Goal: Task Accomplishment & Management: Manage account settings

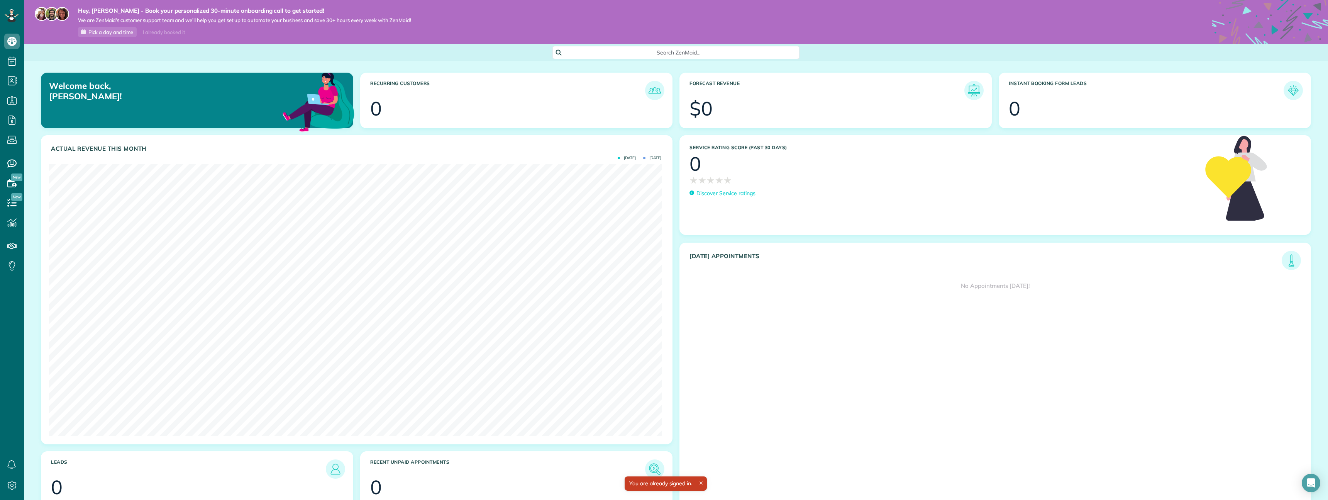
scroll to position [272, 612]
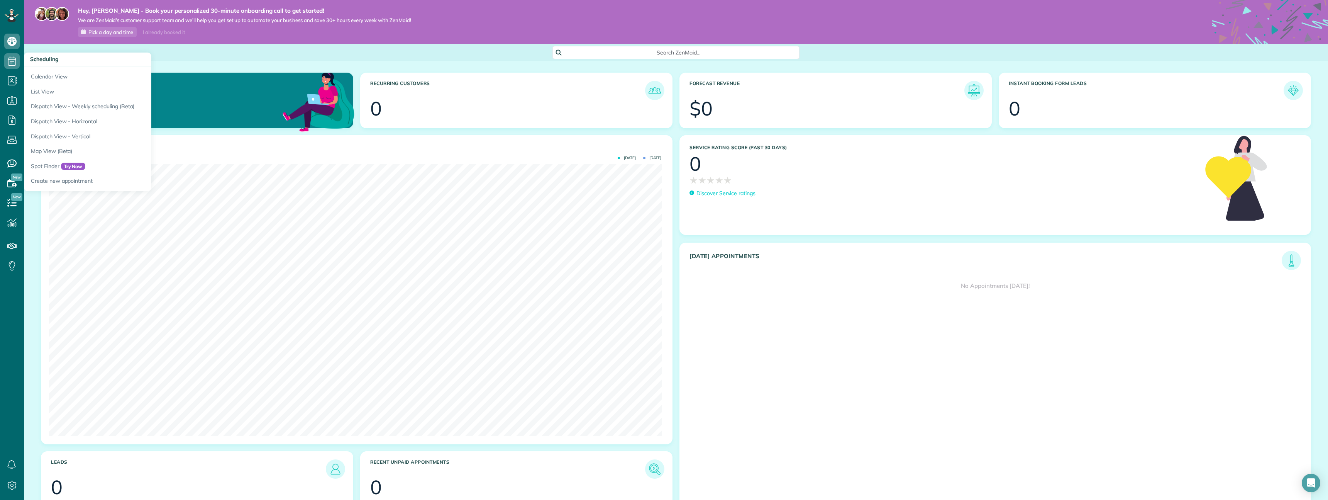
click at [48, 59] on span "Scheduling" at bounding box center [44, 59] width 29 height 7
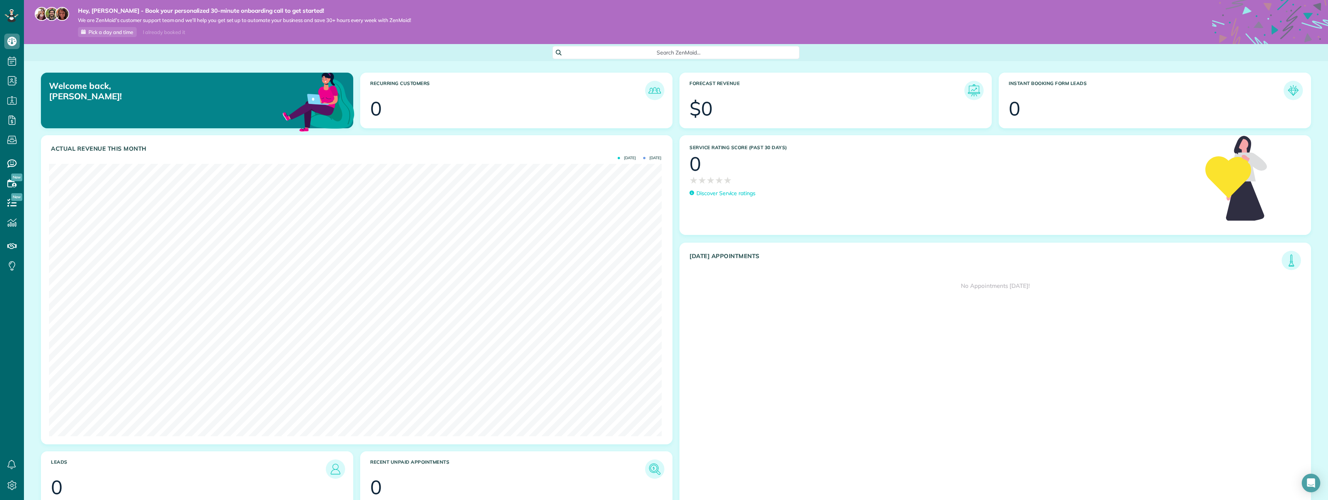
click at [611, 54] on span "Search ZenMaid…" at bounding box center [679, 53] width 235 height 8
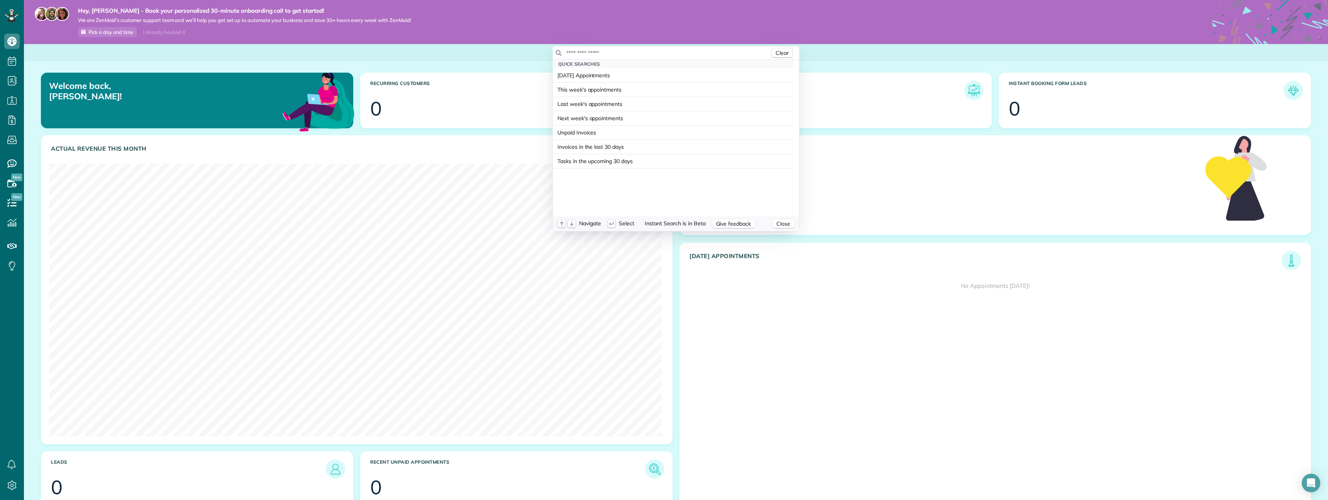
click at [622, 53] on input "text" at bounding box center [668, 53] width 204 height 8
click at [596, 49] on input "*******" at bounding box center [633, 53] width 135 height 8
click at [611, 54] on input "****" at bounding box center [633, 53] width 135 height 8
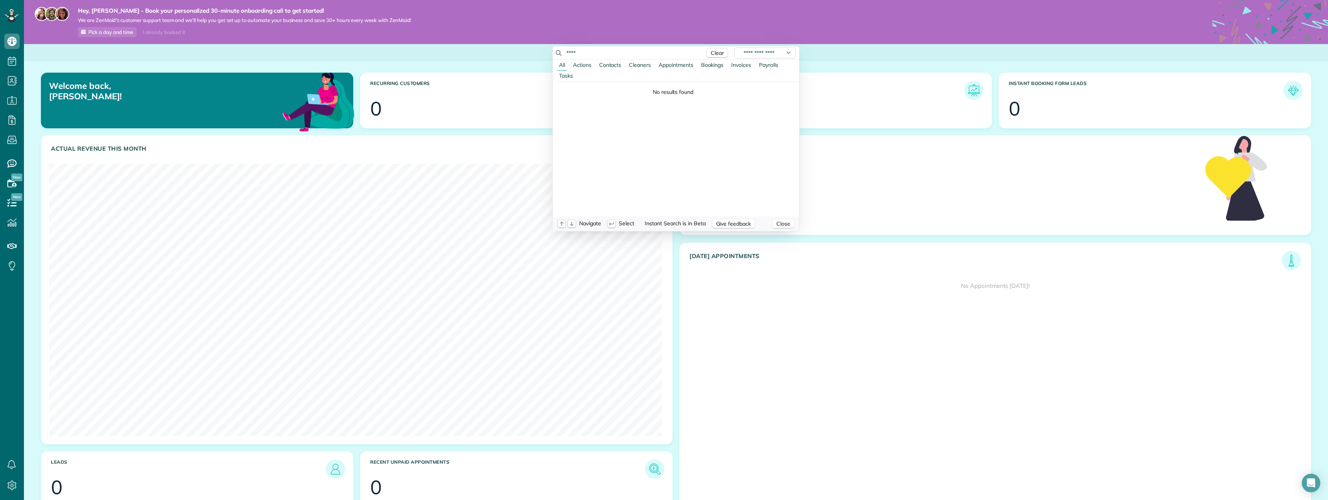
click at [611, 54] on input "****" at bounding box center [633, 53] width 135 height 8
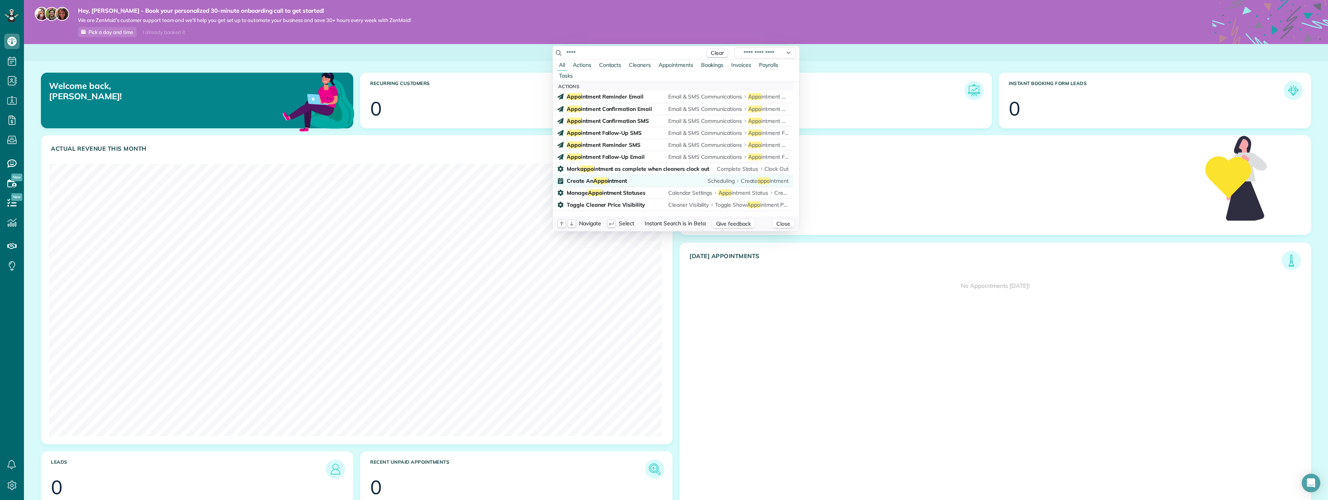
type input "****"
click at [610, 180] on span "Create An Appo intment" at bounding box center [597, 180] width 60 height 7
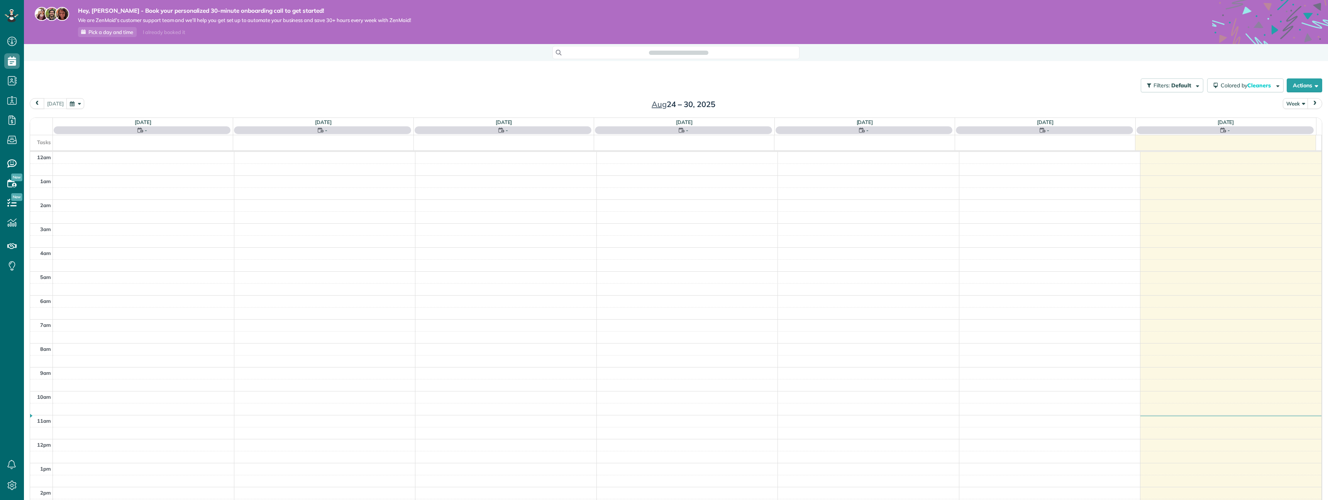
scroll to position [149, 0]
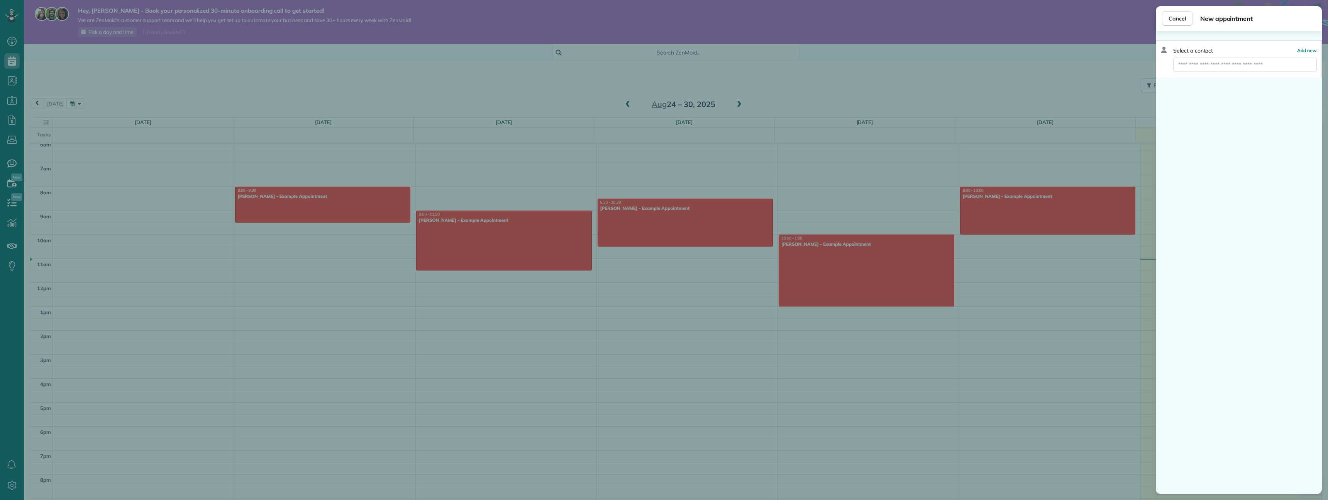
click at [1162, 20] on div "Cancel New appointment" at bounding box center [1239, 18] width 166 height 25
click at [1166, 19] on button "Cancel" at bounding box center [1177, 18] width 31 height 15
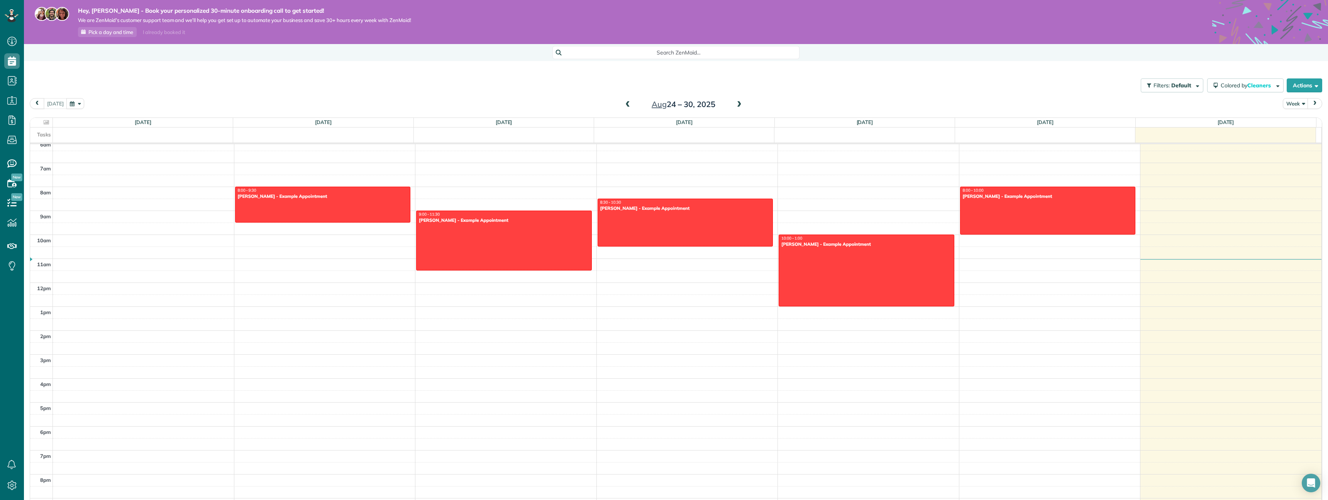
click at [657, 45] on div "Search ZenMaid…" at bounding box center [676, 51] width 247 height 15
click at [659, 48] on div "Search ZenMaid…" at bounding box center [676, 52] width 247 height 13
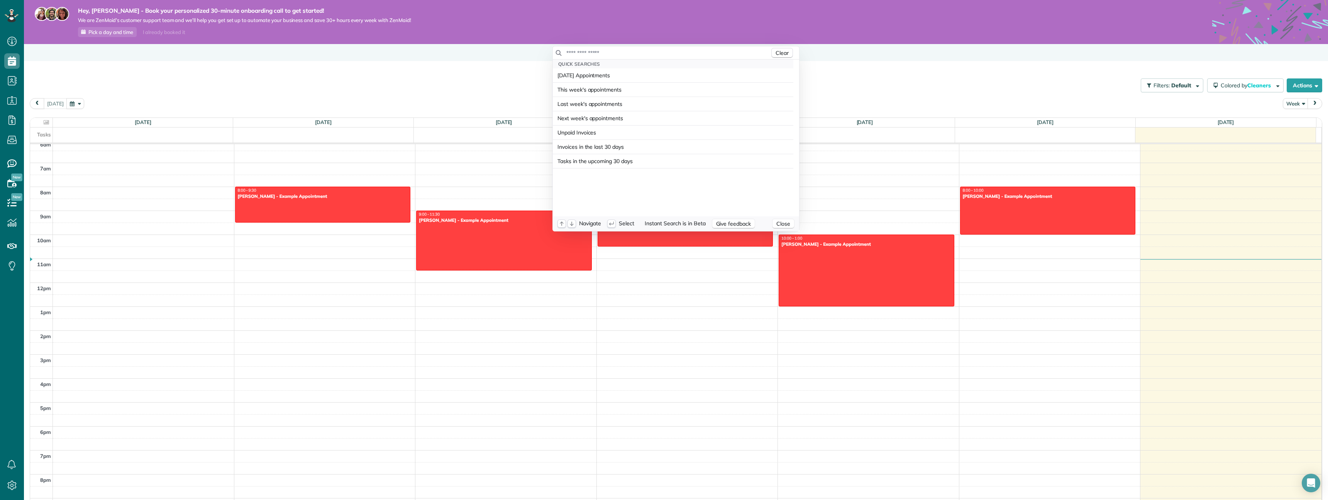
click at [669, 50] on input "text" at bounding box center [668, 53] width 204 height 8
click at [654, 54] on input "**********" at bounding box center [633, 53] width 135 height 8
click at [589, 56] on input "**********" at bounding box center [633, 53] width 135 height 8
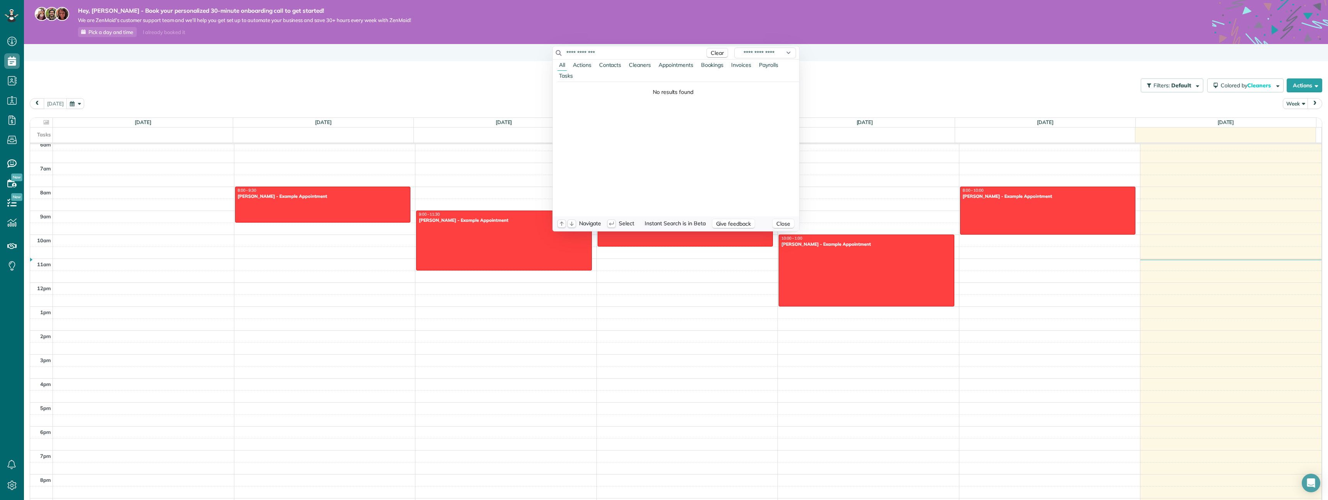
click at [589, 56] on input "**********" at bounding box center [633, 53] width 135 height 8
click at [621, 55] on input "**********" at bounding box center [633, 53] width 135 height 8
click at [620, 55] on input "**********" at bounding box center [633, 53] width 135 height 8
type input "*******"
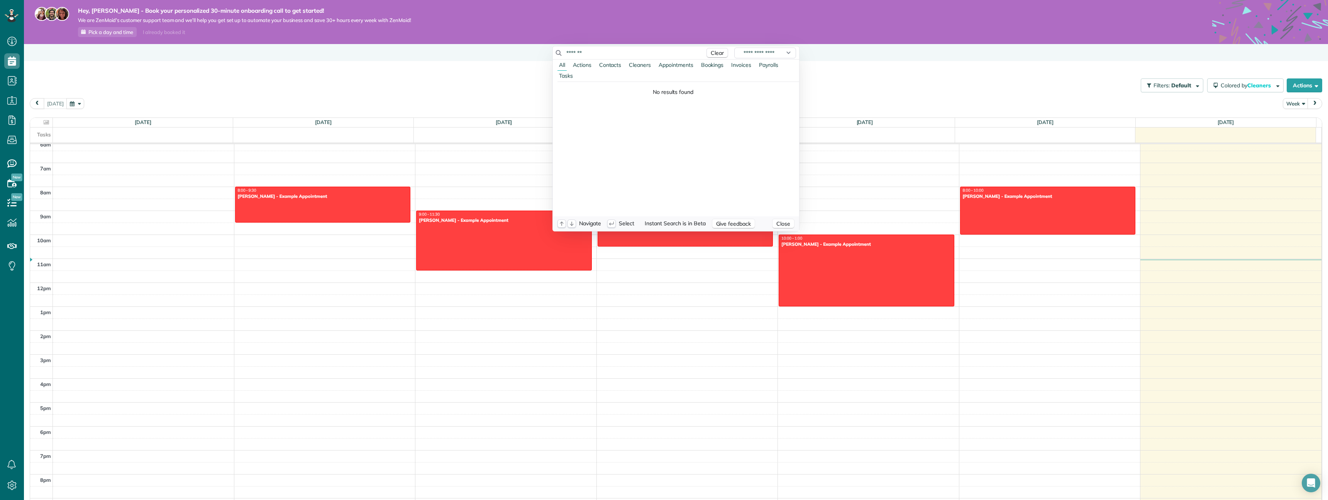
drag, startPoint x: 12, startPoint y: 284, endPoint x: 7, endPoint y: 265, distance: 19.5
click at [12, 283] on html "Dashboard Scheduling Calendar View List View Dispatch View - Weekly scheduling …" at bounding box center [664, 250] width 1328 height 500
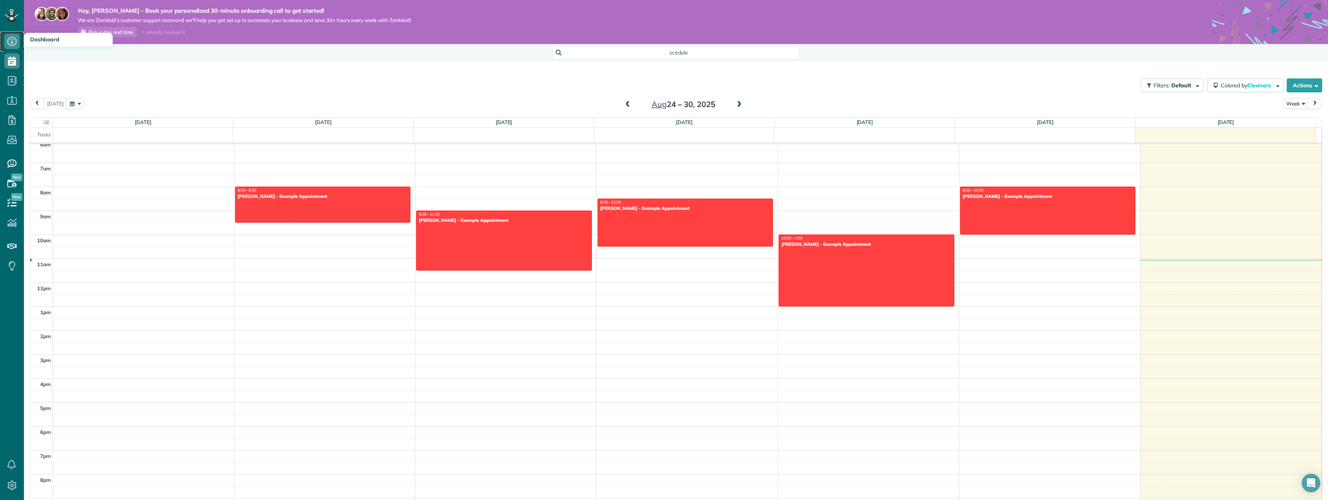
click at [14, 43] on icon at bounding box center [11, 41] width 15 height 15
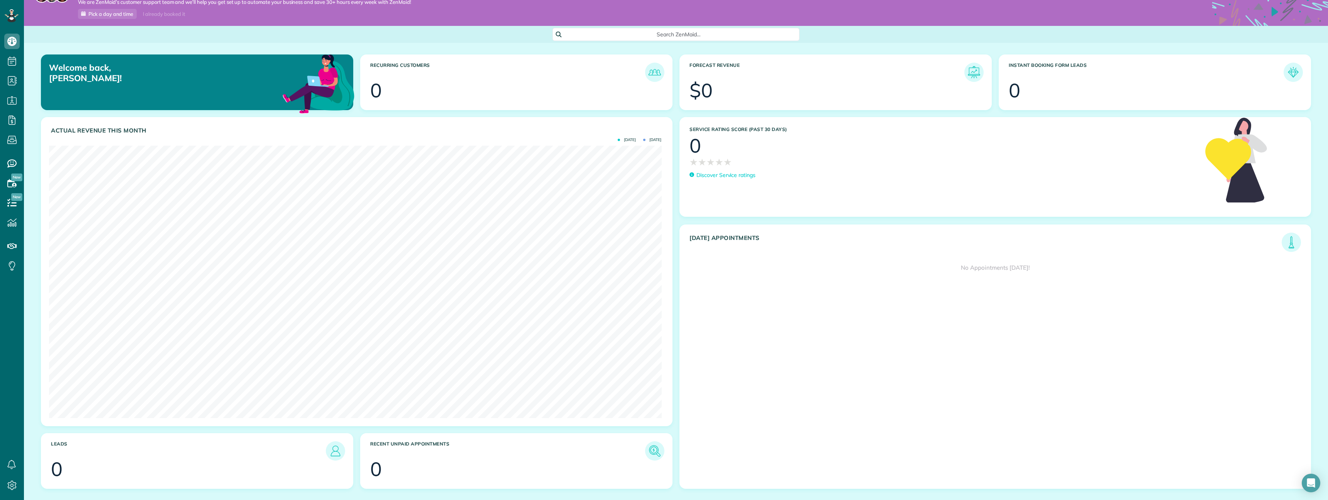
scroll to position [21, 0]
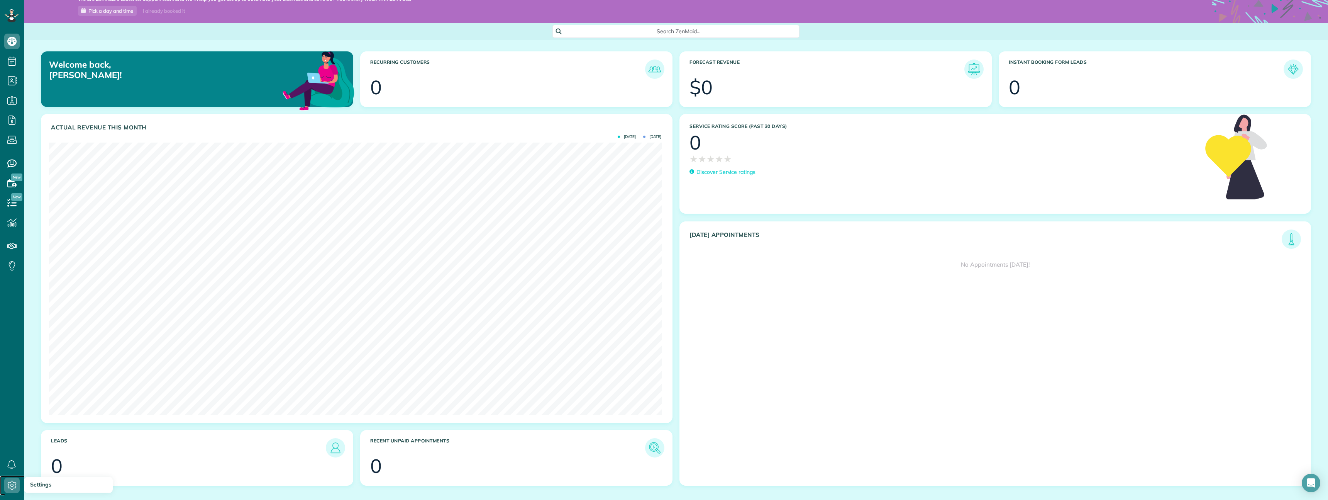
click at [11, 485] on use at bounding box center [12, 484] width 9 height 9
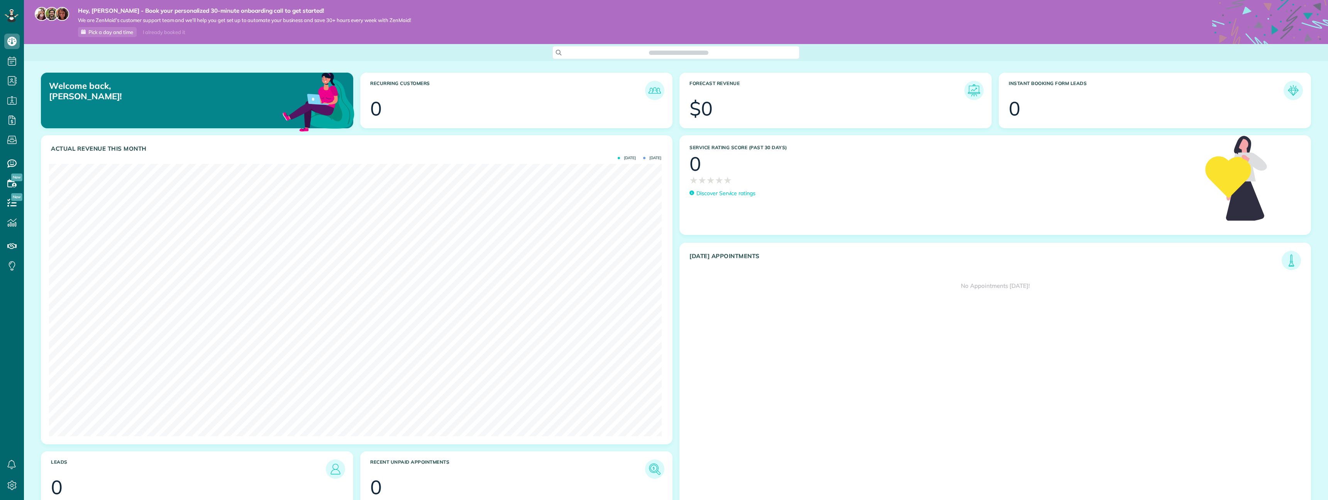
scroll to position [272, 612]
click at [673, 54] on span "Search ZenMaid…" at bounding box center [679, 53] width 235 height 8
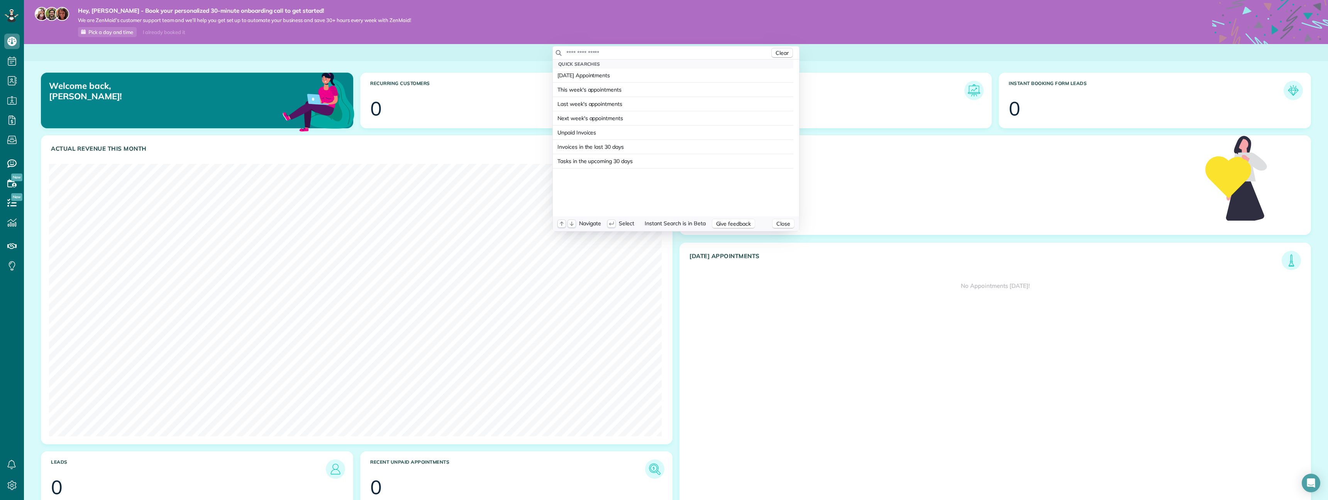
click at [625, 49] on input "text" at bounding box center [668, 53] width 204 height 8
click at [578, 49] on input "**********" at bounding box center [633, 53] width 135 height 8
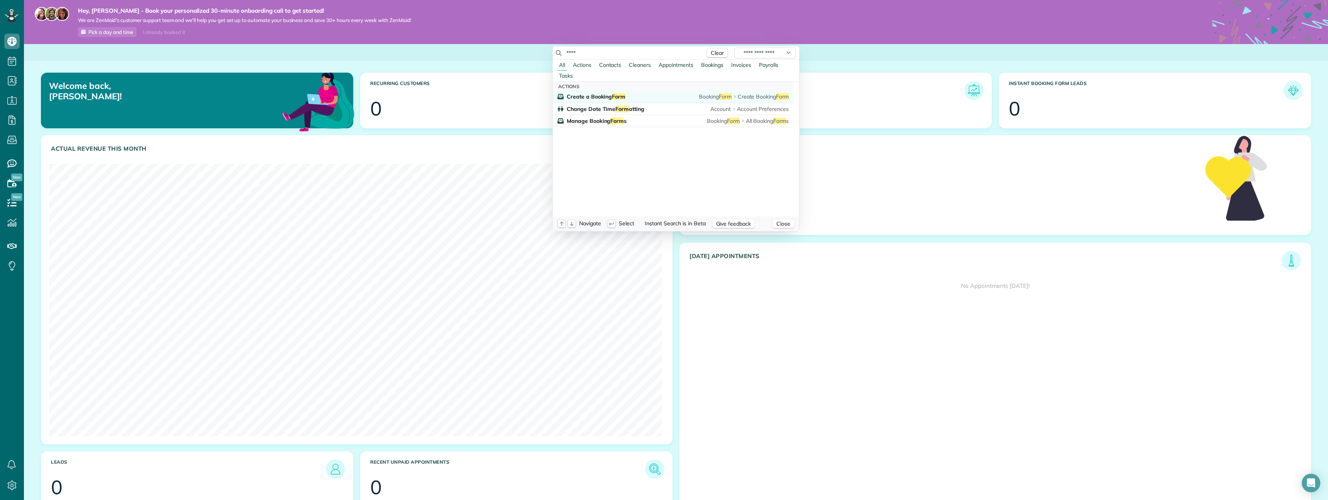
type input "****"
click at [609, 99] on span "Create a Booking Form" at bounding box center [596, 96] width 59 height 7
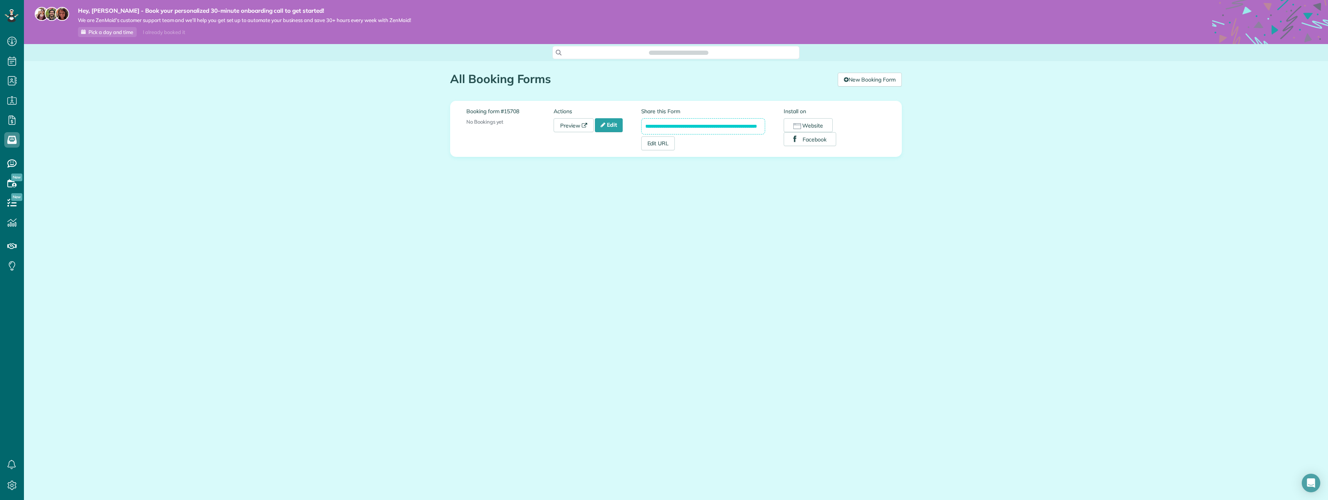
scroll to position [3, 3]
click at [611, 127] on link "Edit" at bounding box center [609, 125] width 28 height 14
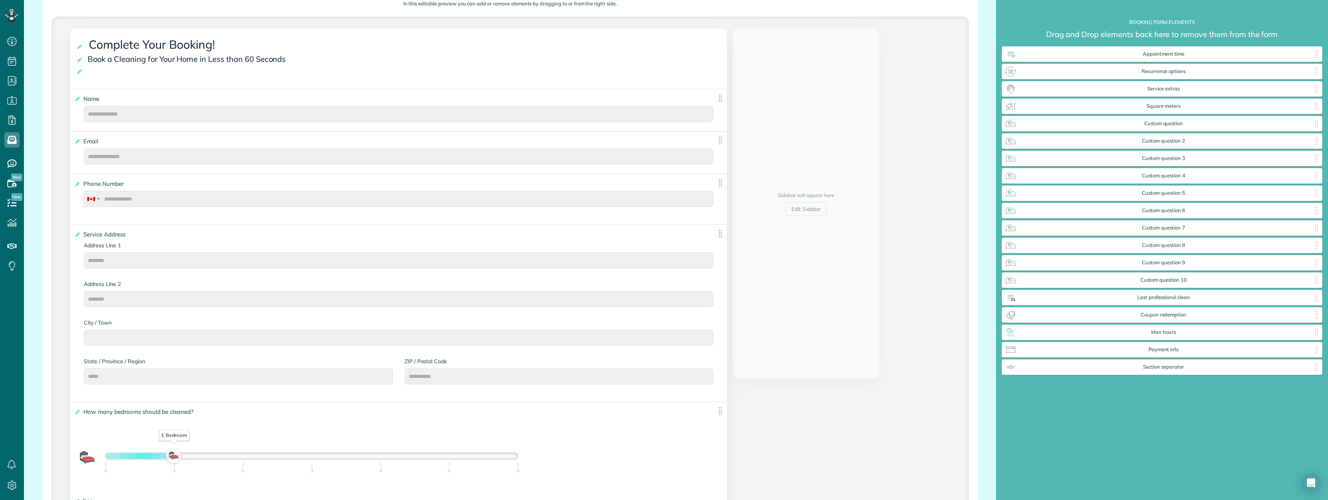
scroll to position [65, 0]
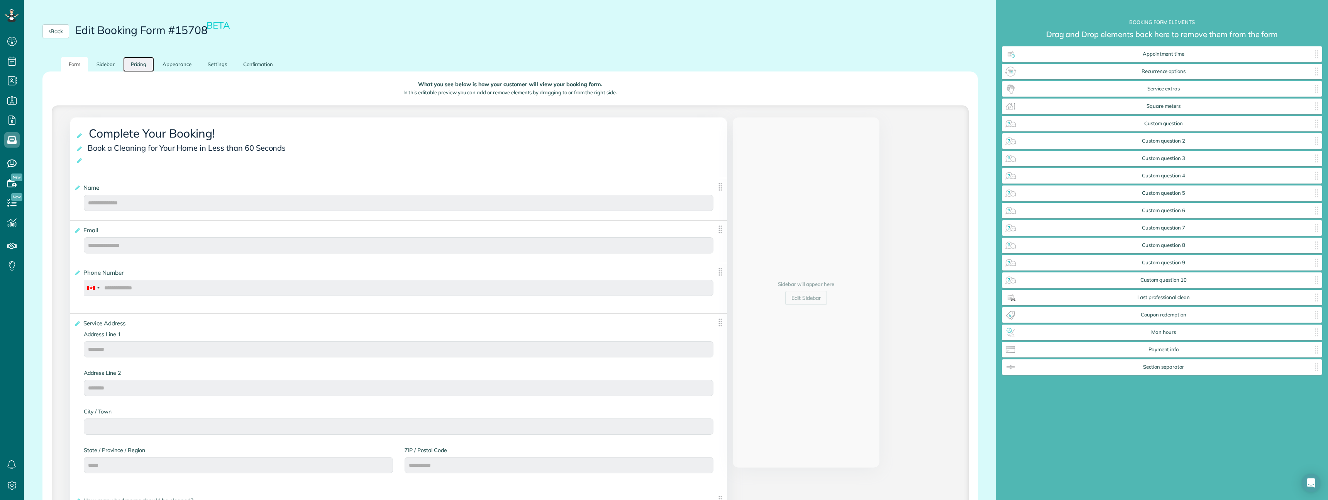
click at [128, 64] on link "Pricing" at bounding box center [138, 64] width 31 height 15
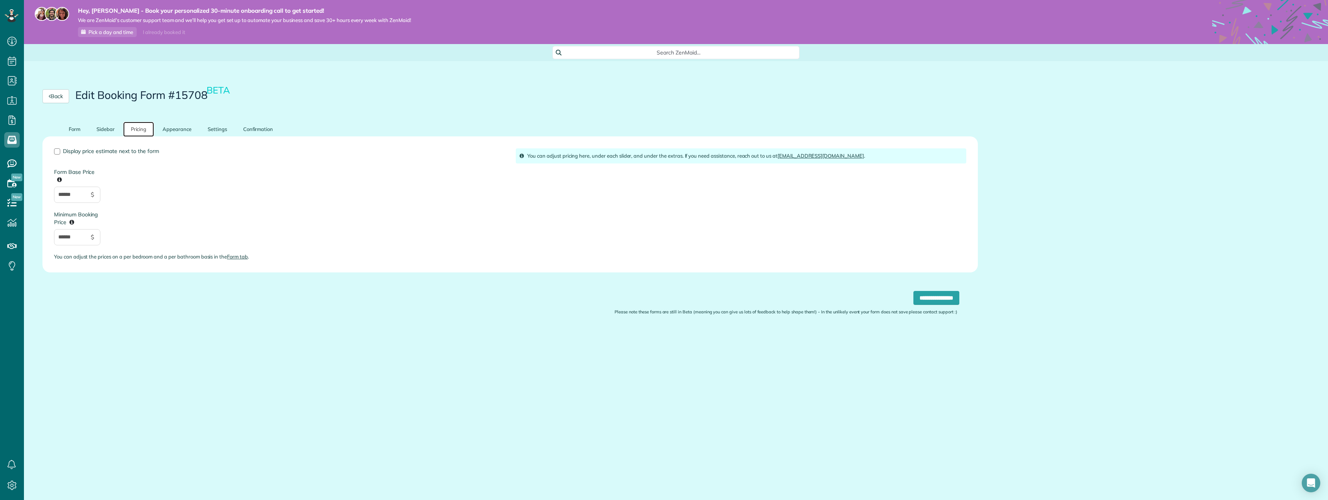
scroll to position [0, 0]
click at [79, 131] on link "Form" at bounding box center [74, 129] width 27 height 15
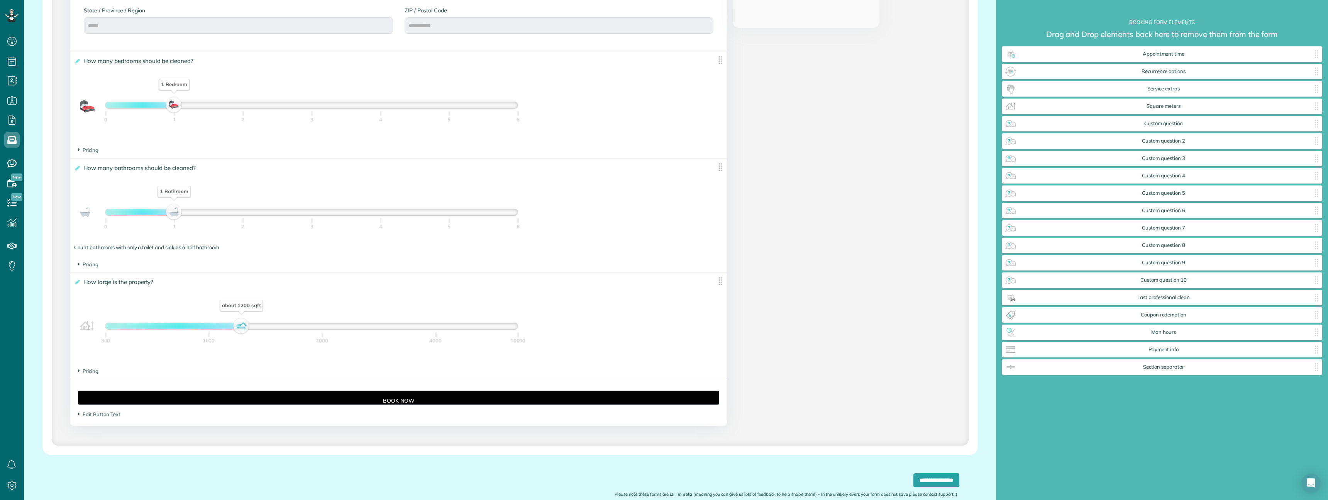
scroll to position [543, 0]
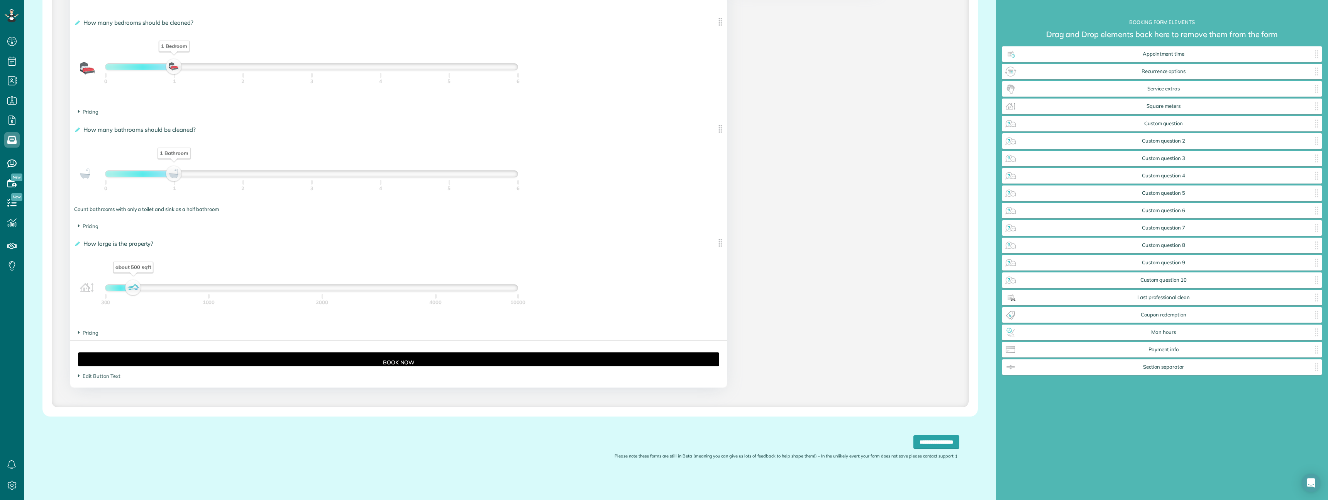
drag, startPoint x: 238, startPoint y: 287, endPoint x: 134, endPoint y: 285, distance: 104.3
click at [134, 285] on div "about 500 sqft" at bounding box center [133, 287] width 13 height 11
drag, startPoint x: 134, startPoint y: 285, endPoint x: 151, endPoint y: 282, distance: 16.9
click at [151, 282] on div "about 700 sqft" at bounding box center [150, 287] width 13 height 11
click at [80, 335] on span "Pricing" at bounding box center [88, 332] width 20 height 6
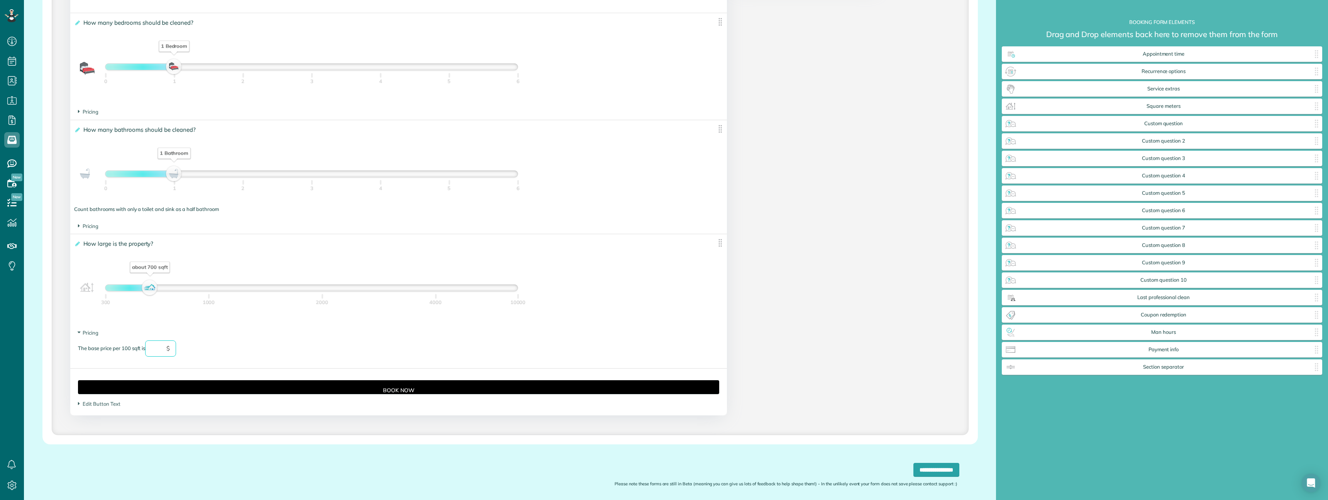
click at [155, 347] on input "text" at bounding box center [160, 348] width 31 height 16
click at [239, 348] on div "The base price per 100 sqft is ** $" at bounding box center [398, 352] width 641 height 24
type input "**"
drag, startPoint x: 151, startPoint y: 288, endPoint x: 187, endPoint y: 289, distance: 35.5
click at [187, 289] on div "about 900 sqft" at bounding box center [185, 287] width 13 height 11
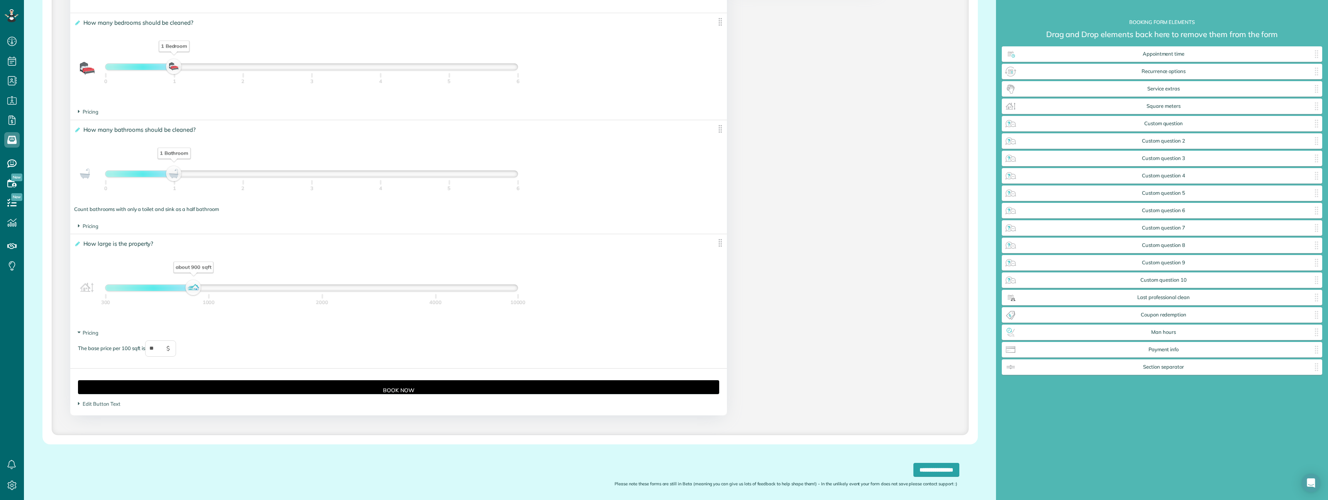
drag, startPoint x: 185, startPoint y: 291, endPoint x: 239, endPoint y: 285, distance: 53.6
click at [200, 284] on div "about 900 sqft" at bounding box center [193, 287] width 13 height 11
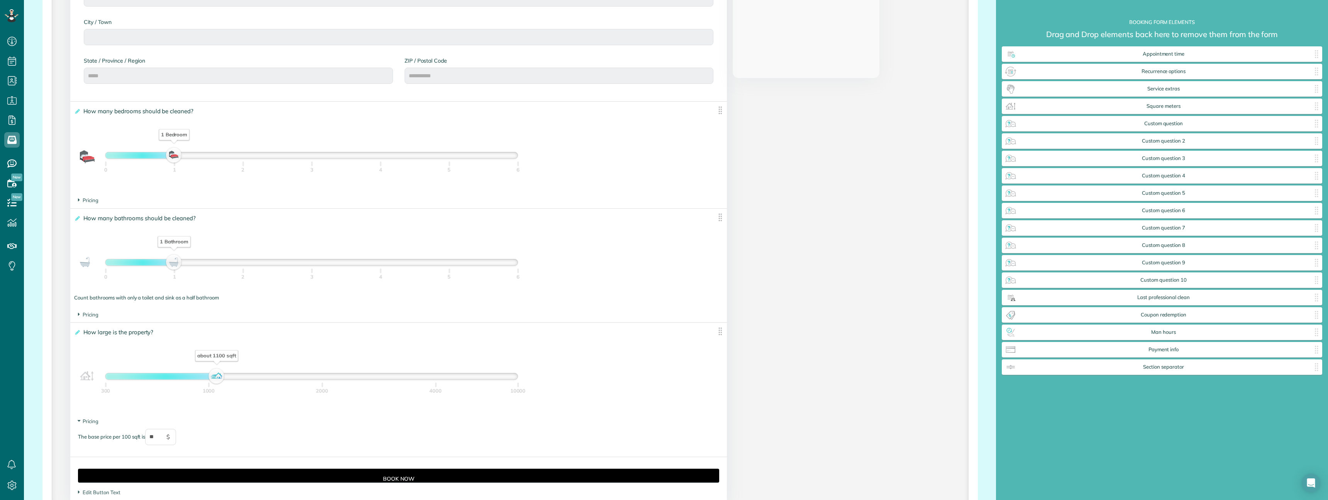
scroll to position [529, 0]
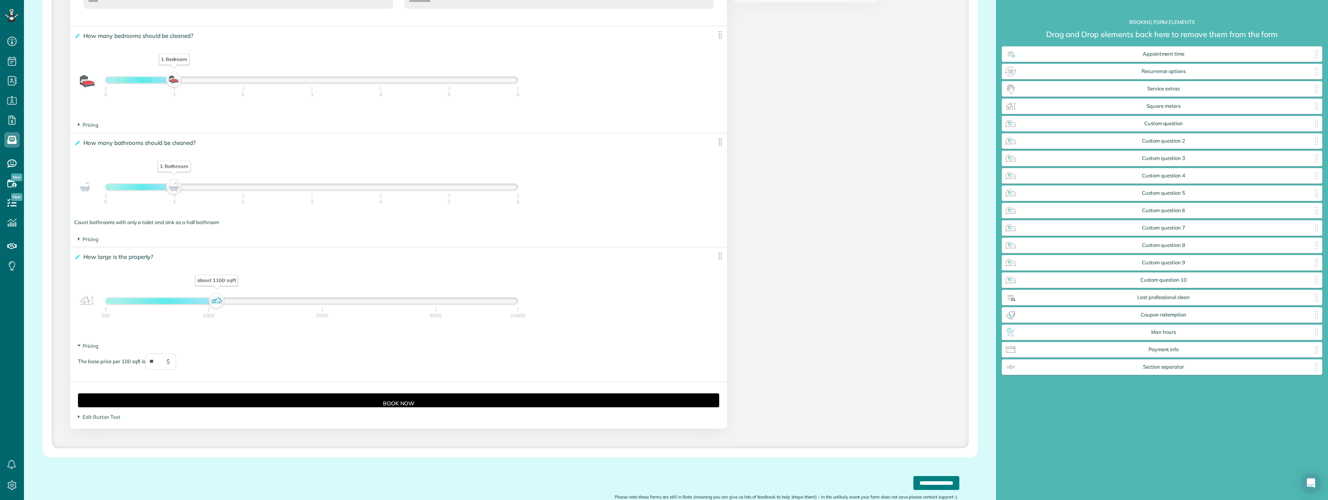
click at [936, 476] on input "**********" at bounding box center [937, 483] width 46 height 14
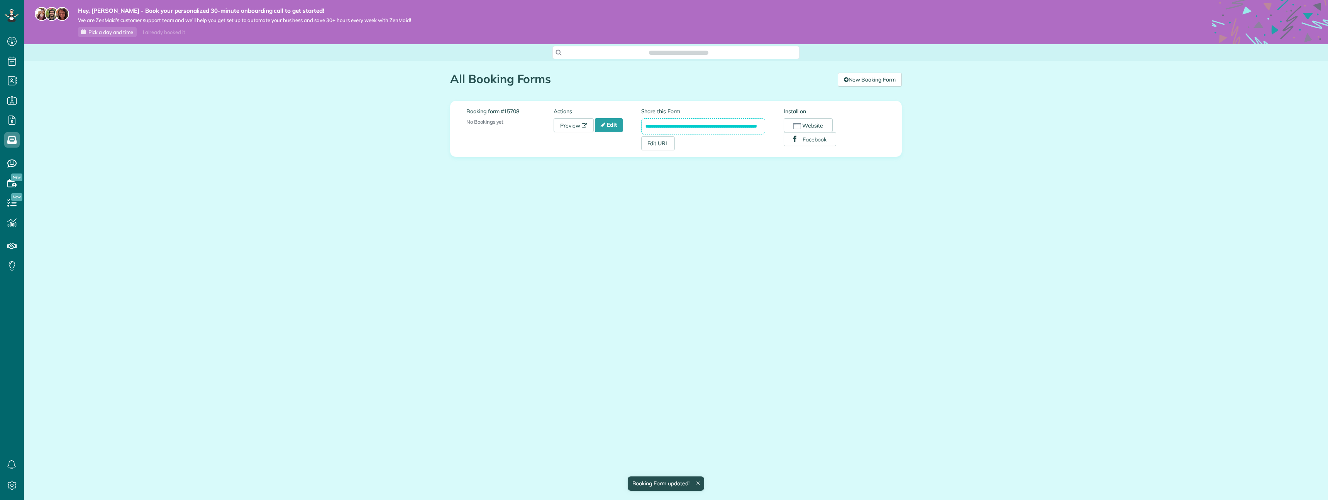
scroll to position [3, 3]
click at [825, 126] on button "Website" at bounding box center [808, 125] width 49 height 14
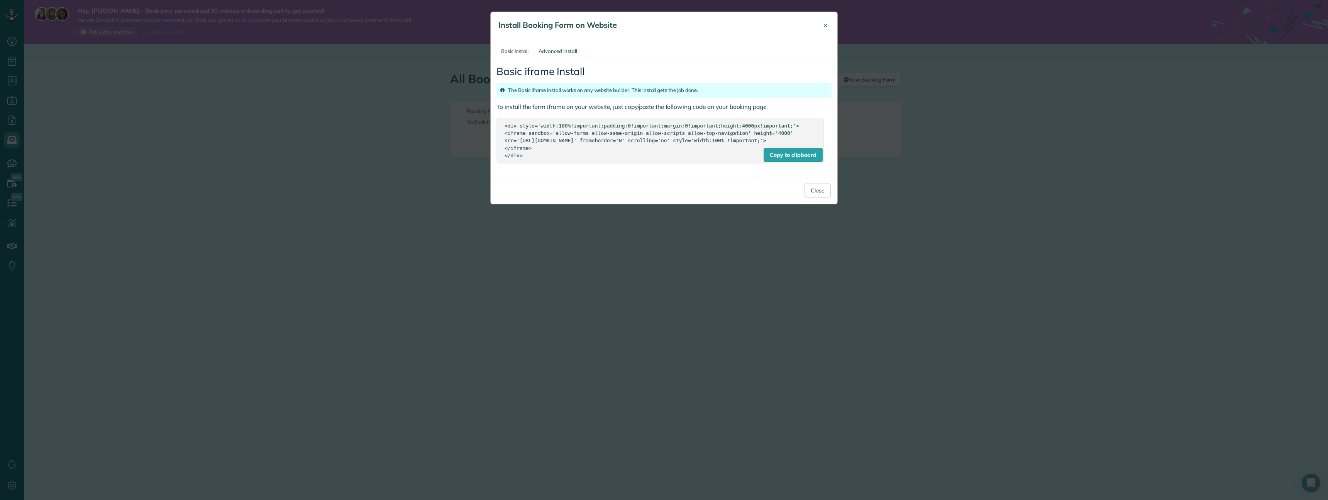
click at [830, 24] on button "×" at bounding box center [826, 25] width 16 height 19
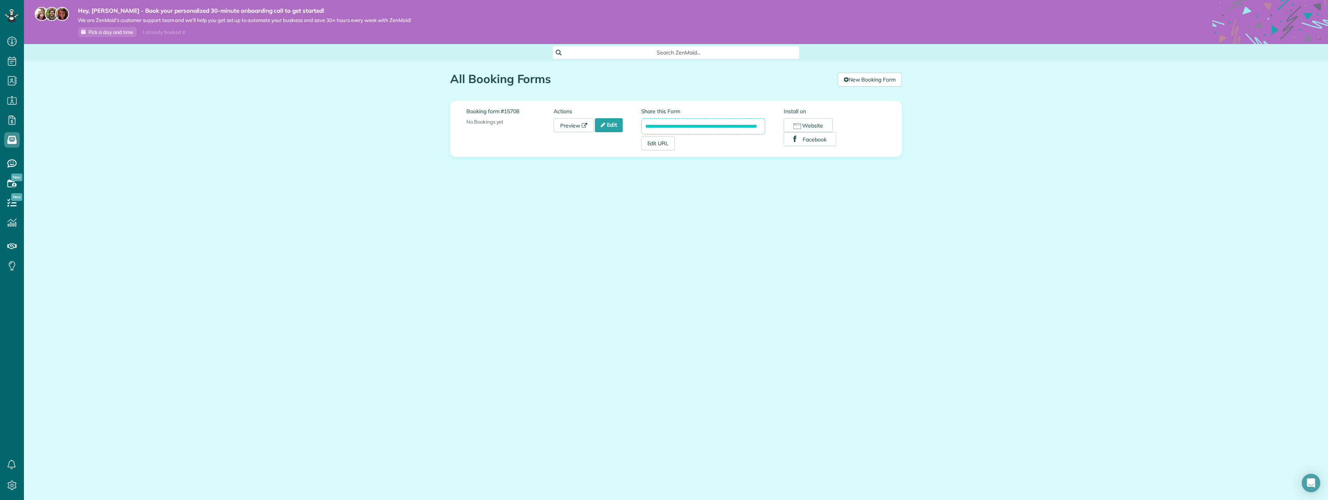
click at [674, 127] on input "**********" at bounding box center [703, 126] width 124 height 16
click at [704, 123] on input "**********" at bounding box center [703, 126] width 124 height 16
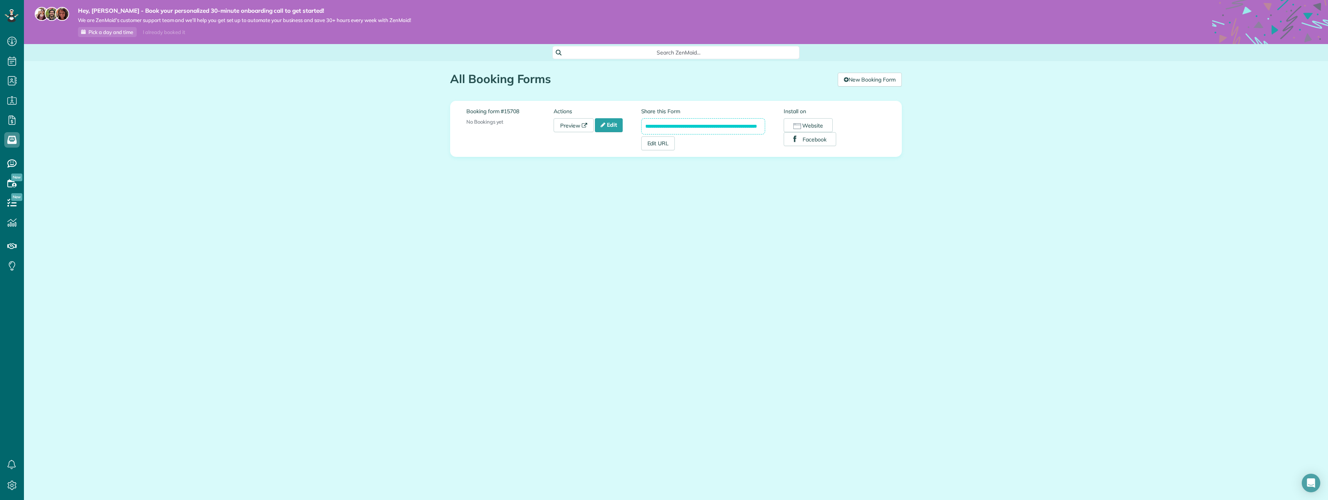
click at [704, 124] on input "**********" at bounding box center [703, 126] width 124 height 16
click at [606, 127] on icon at bounding box center [603, 124] width 5 height 5
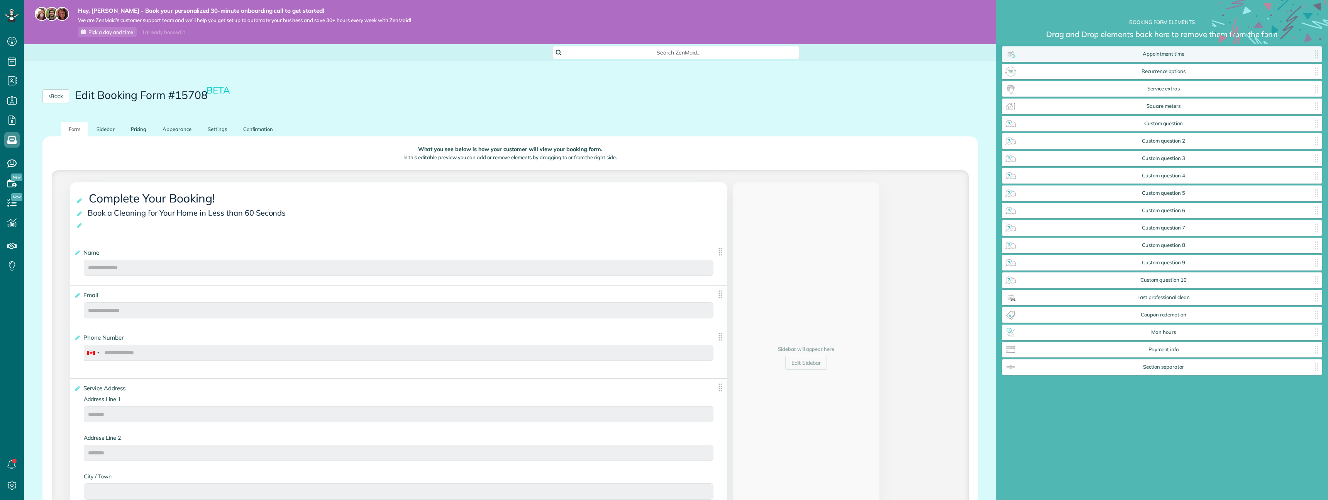
scroll to position [3, 0]
click at [148, 126] on link "Pricing" at bounding box center [138, 129] width 31 height 15
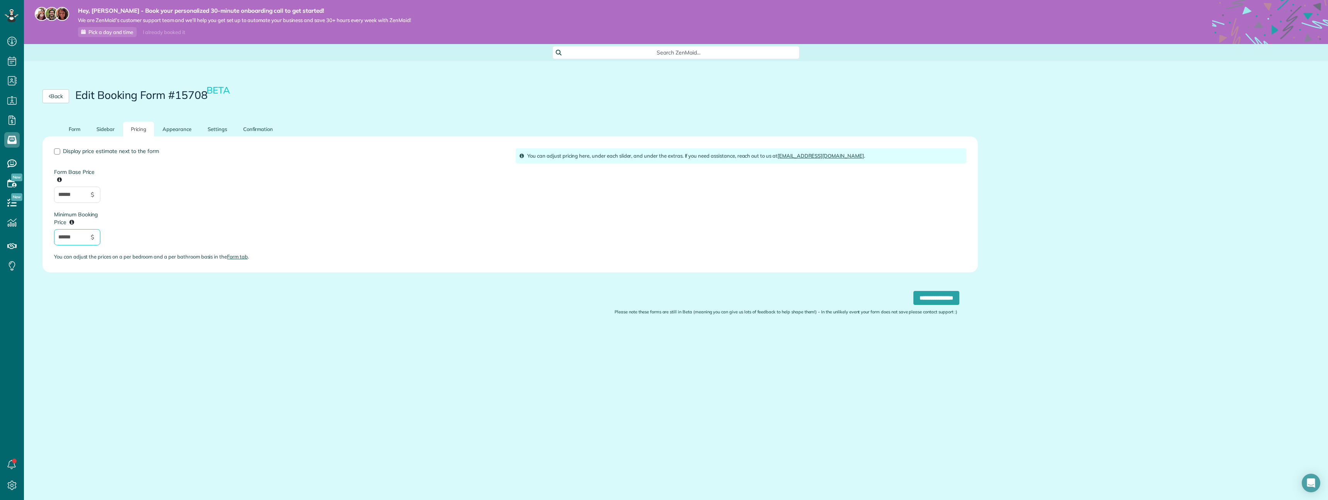
click at [87, 238] on input "******" at bounding box center [77, 237] width 46 height 16
click at [75, 153] on span "Display price estimate next to the form" at bounding box center [111, 151] width 96 height 7
click at [168, 132] on link "Appearance" at bounding box center [177, 129] width 44 height 15
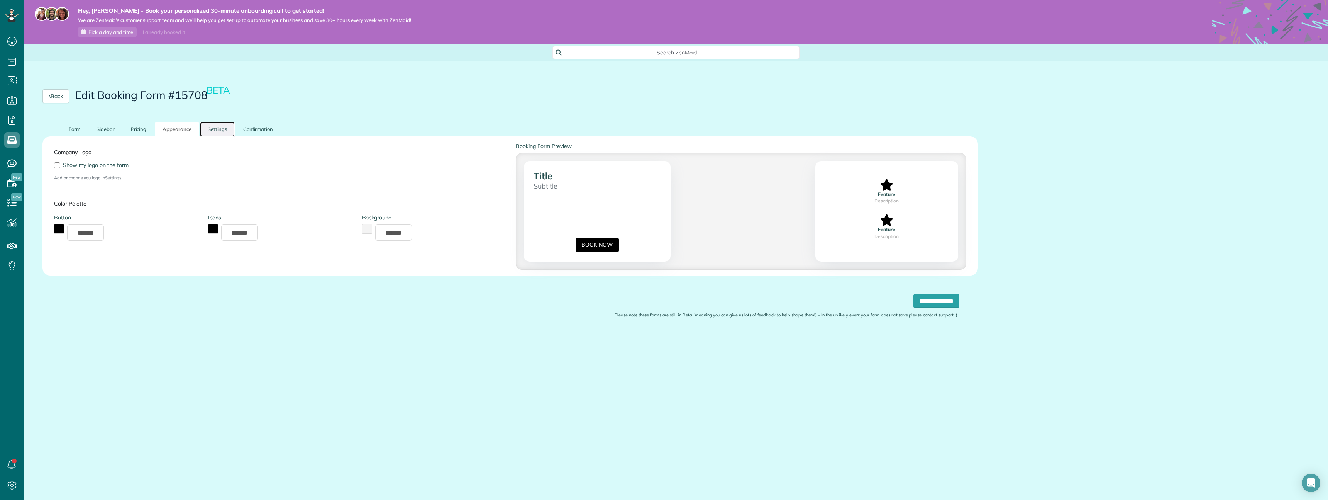
click at [213, 129] on link "Settings" at bounding box center [217, 129] width 35 height 15
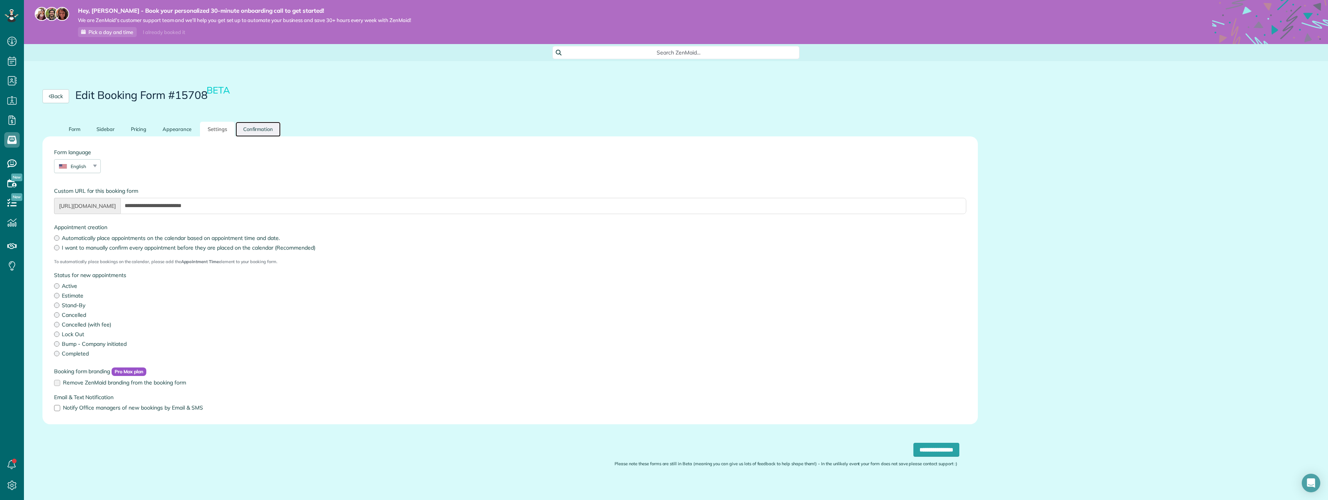
click at [250, 131] on link "Confirmation" at bounding box center [259, 129] width 46 height 15
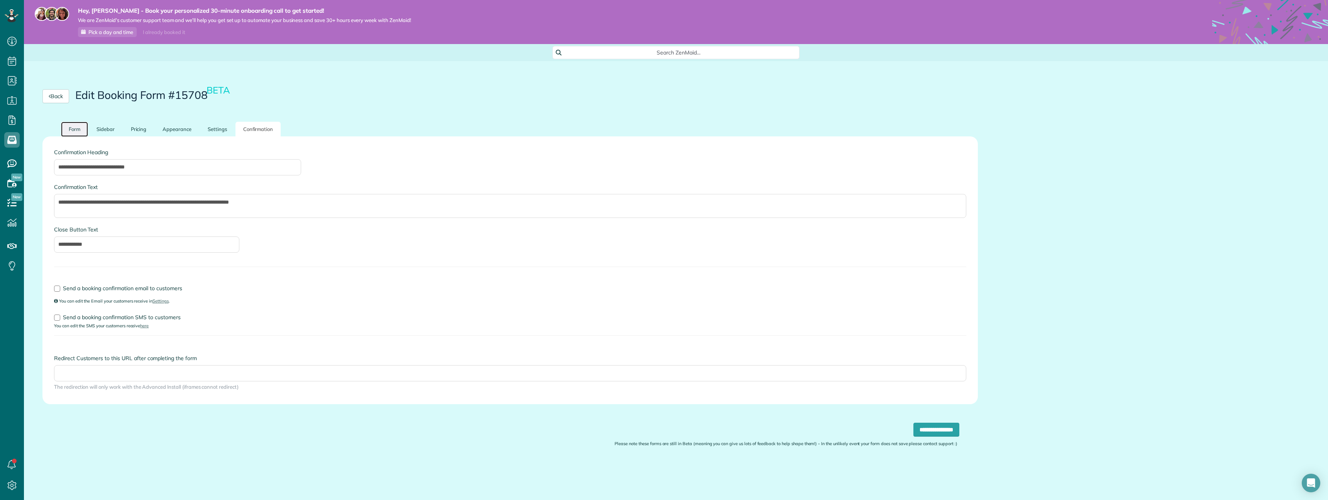
click at [80, 132] on link "Form" at bounding box center [74, 129] width 27 height 15
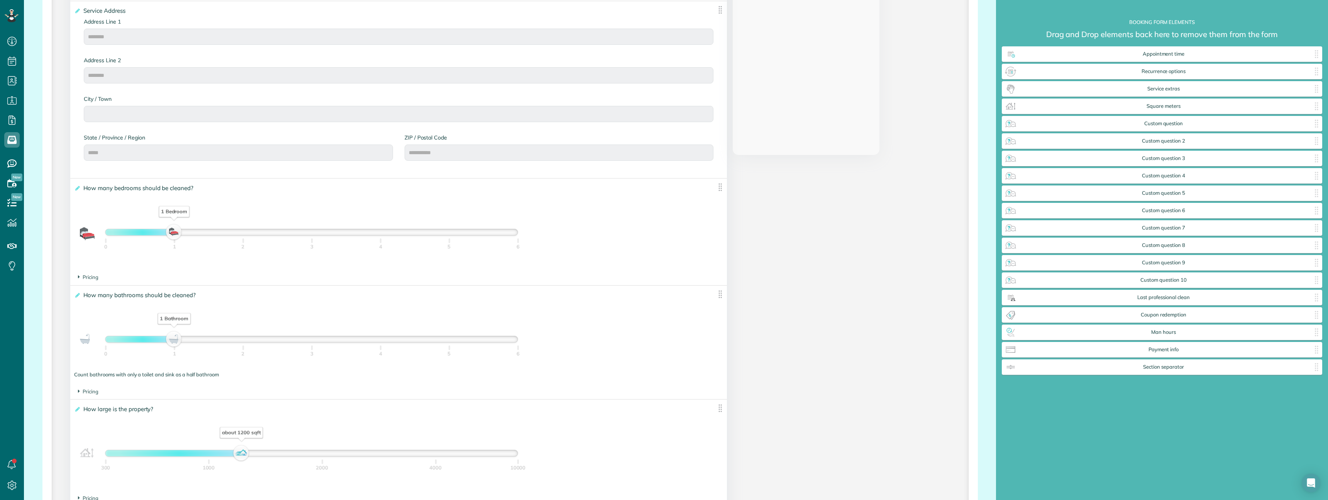
scroll to position [543, 0]
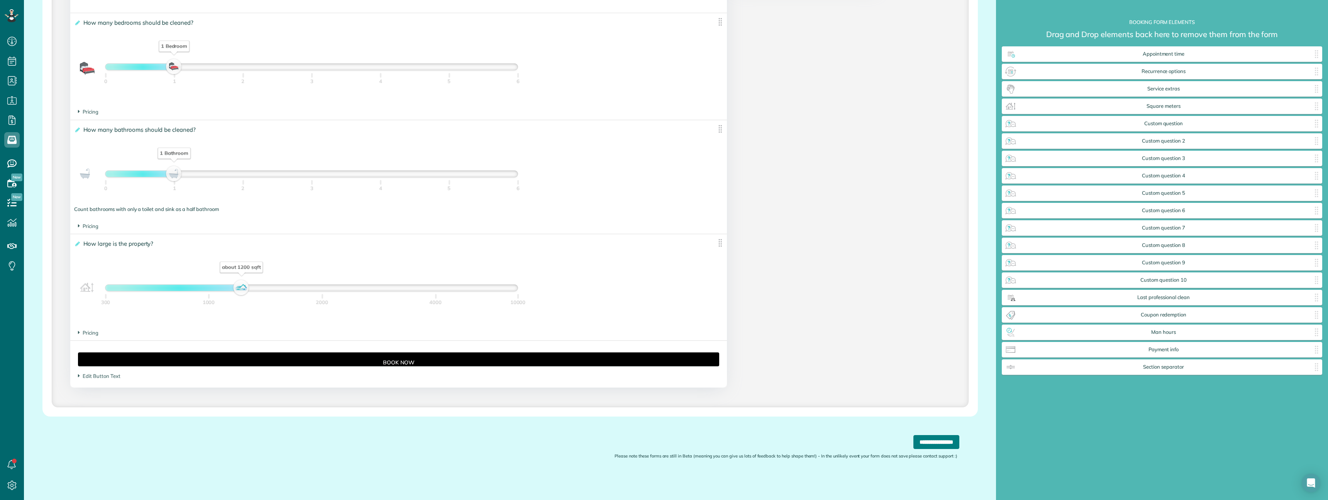
click at [935, 438] on input "**********" at bounding box center [937, 442] width 46 height 14
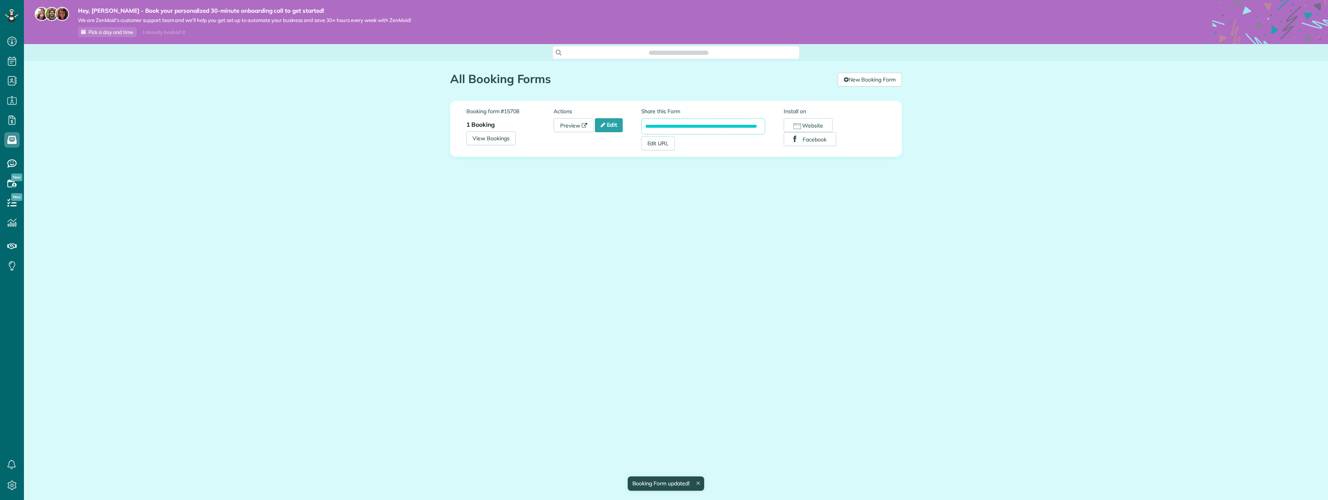
scroll to position [3, 3]
click at [731, 126] on input "**********" at bounding box center [703, 126] width 124 height 16
click at [487, 125] on strong "1 Booking" at bounding box center [481, 124] width 29 height 8
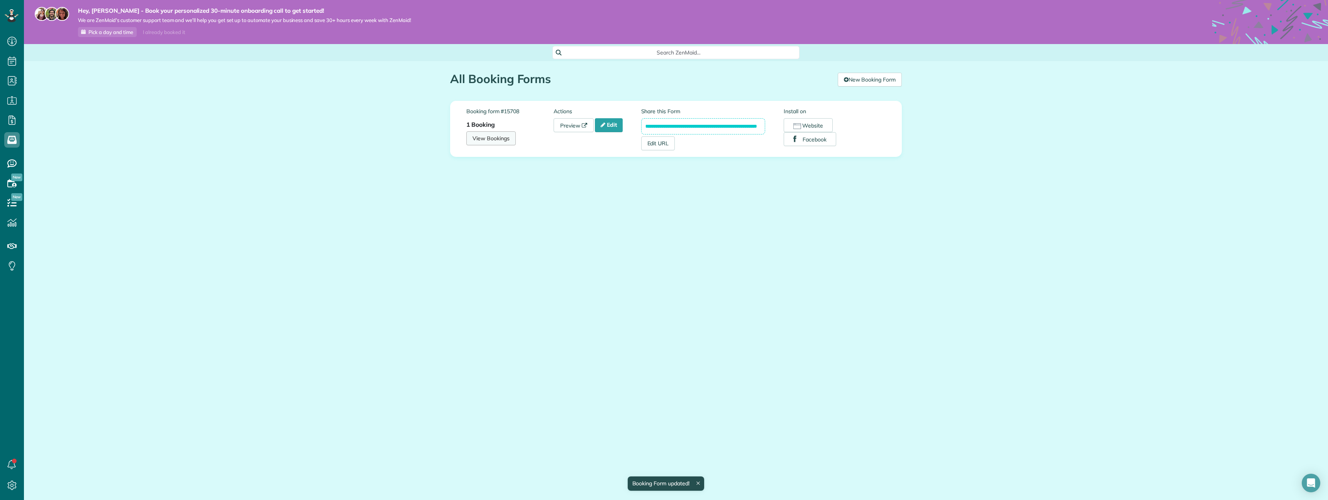
click at [485, 136] on link "View Bookings" at bounding box center [491, 138] width 49 height 14
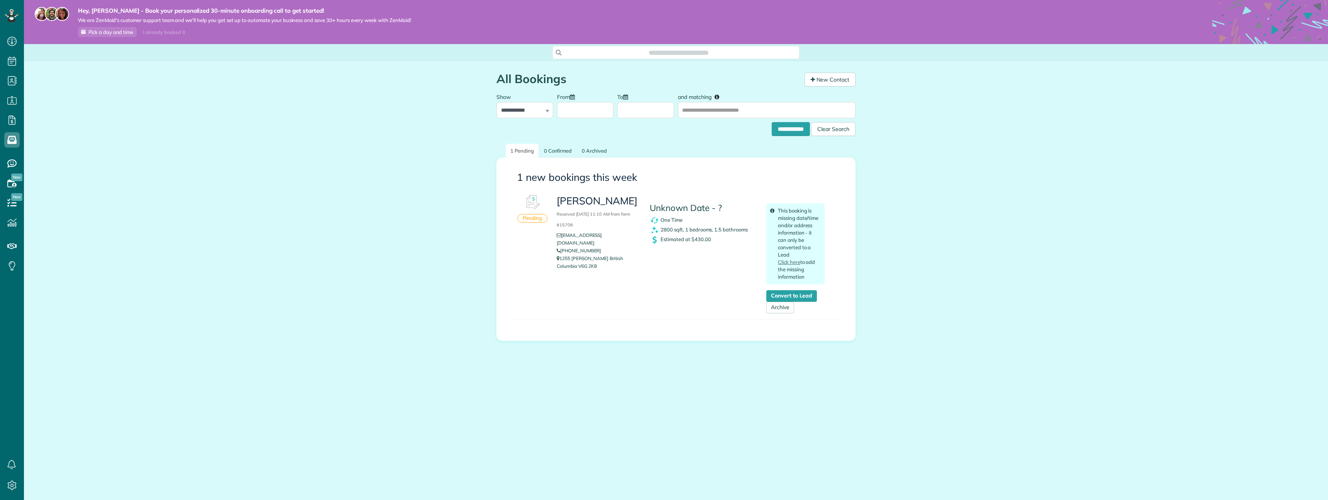
scroll to position [3, 3]
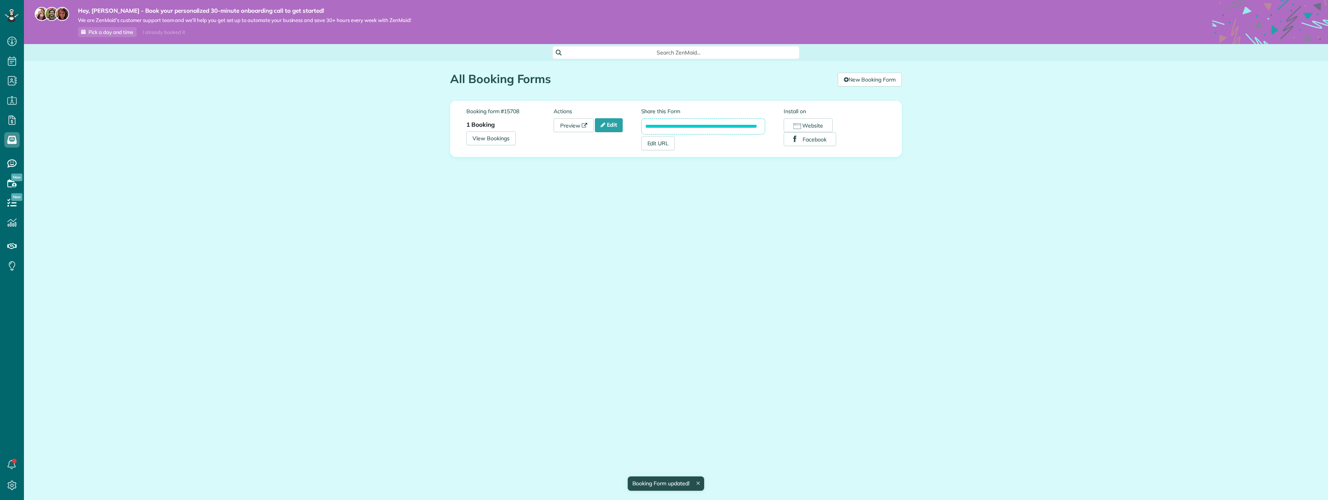
scroll to position [3, 3]
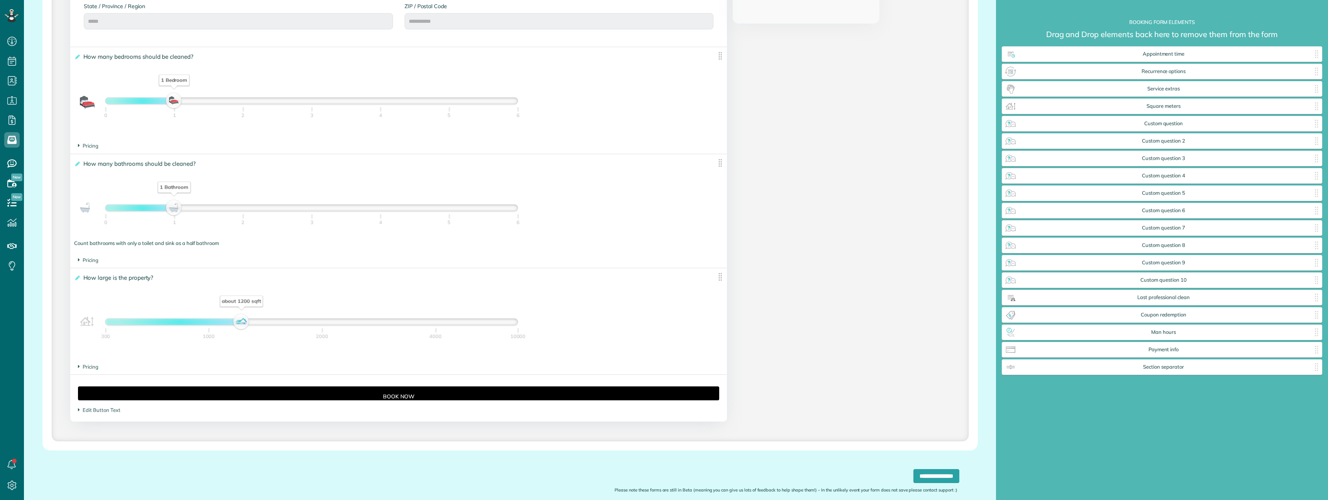
scroll to position [543, 0]
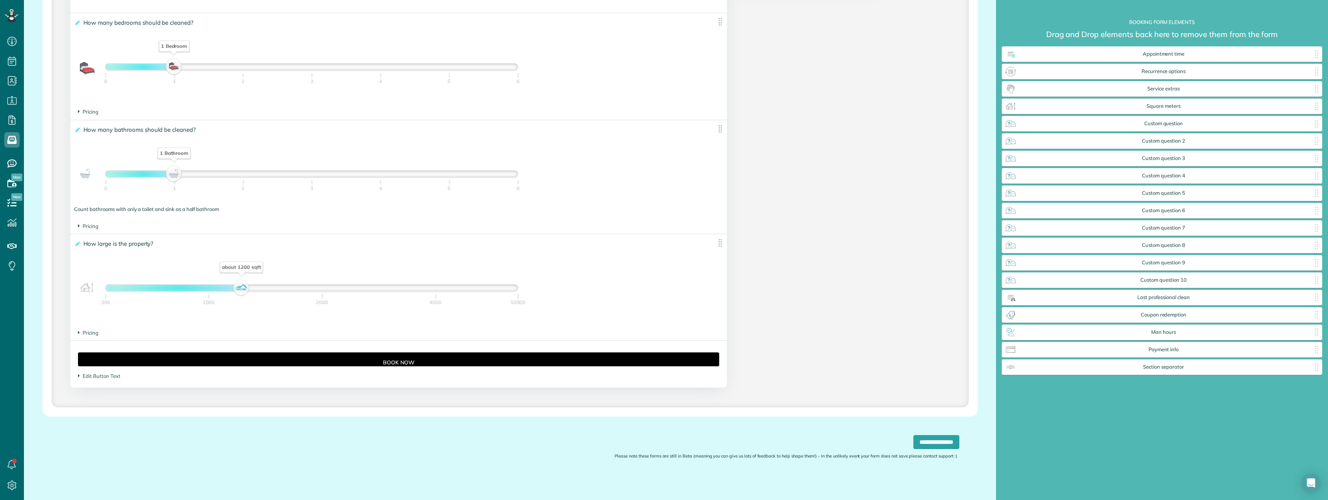
click at [249, 285] on div "about 1200 sqft" at bounding box center [311, 288] width 412 height 6
drag, startPoint x: 248, startPoint y: 285, endPoint x: 156, endPoint y: 283, distance: 91.9
click at [156, 283] on div "about 700 sqft" at bounding box center [159, 287] width 13 height 11
drag, startPoint x: 158, startPoint y: 290, endPoint x: 129, endPoint y: 288, distance: 28.6
click at [129, 288] on div "about 500 sqft" at bounding box center [130, 287] width 13 height 11
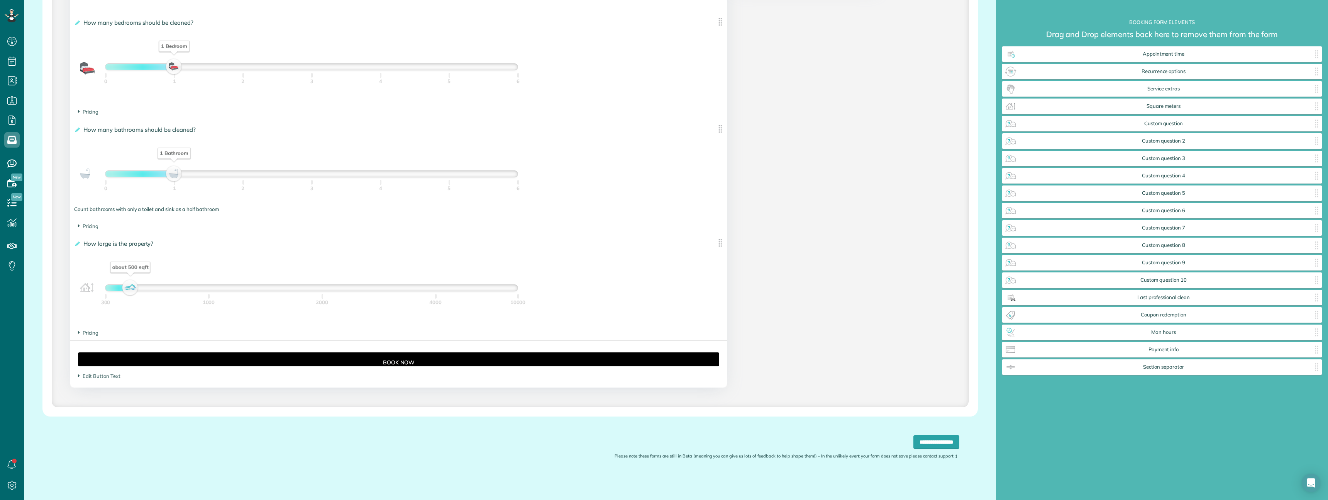
click at [93, 336] on section "Pricing The base price per 100 sqft is ***** $" at bounding box center [398, 332] width 641 height 7
click at [93, 334] on span "Pricing" at bounding box center [88, 332] width 20 height 6
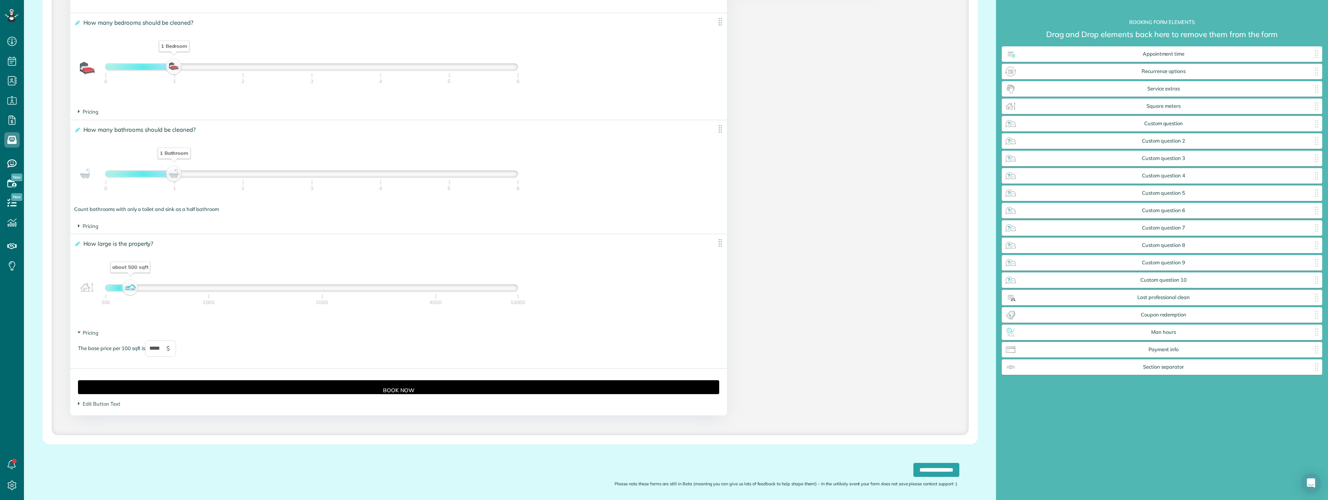
click at [100, 407] on section "Edit Button Text ********" at bounding box center [398, 403] width 641 height 7
click at [102, 404] on span "Edit Button Text" at bounding box center [99, 403] width 42 height 6
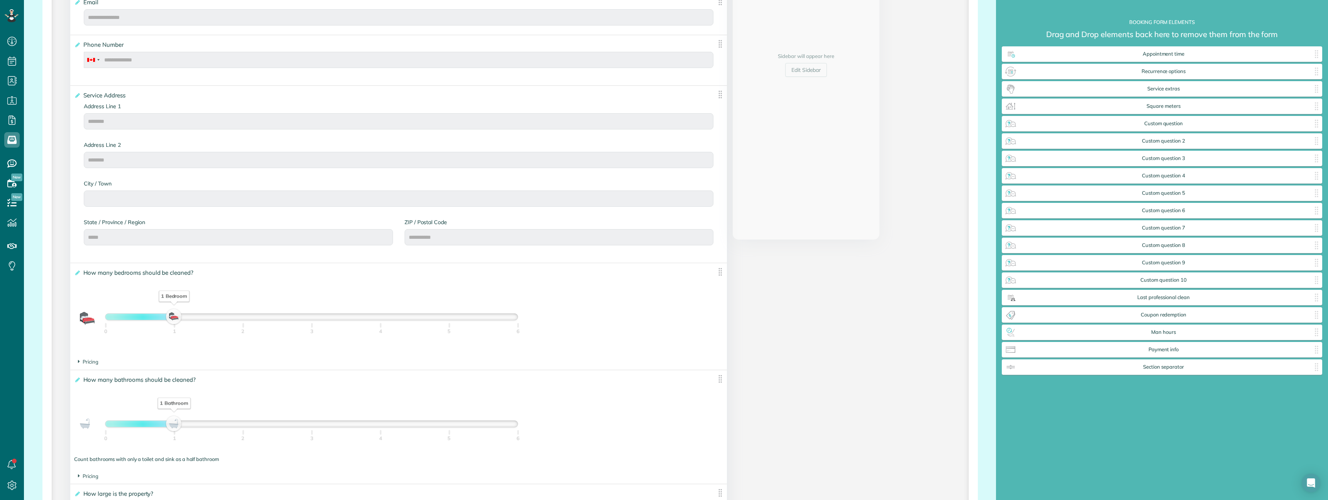
scroll to position [68, 0]
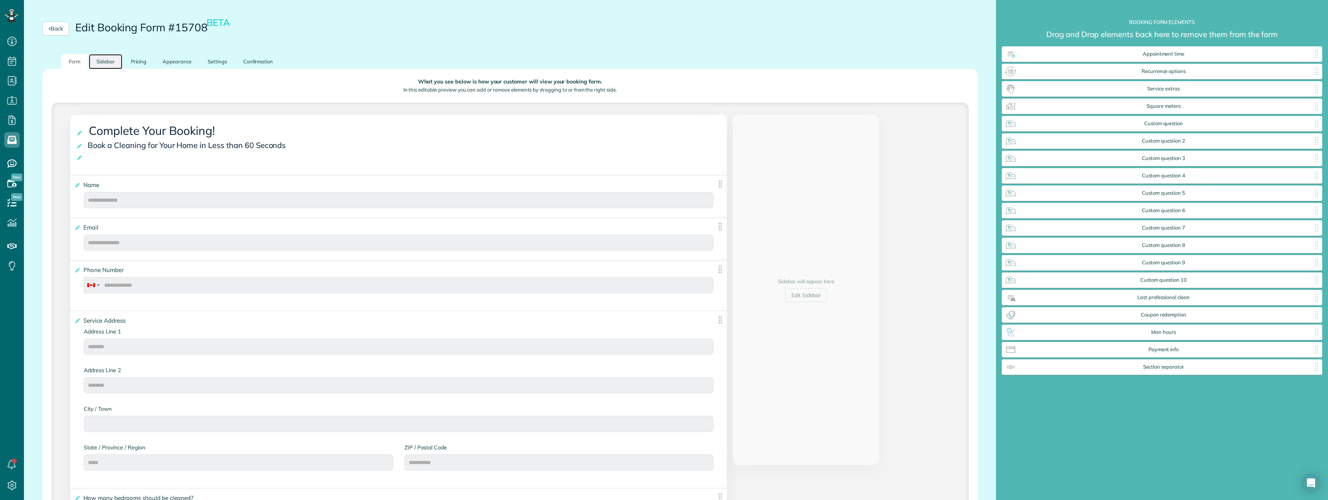
click at [113, 63] on link "Sidebar" at bounding box center [106, 61] width 34 height 15
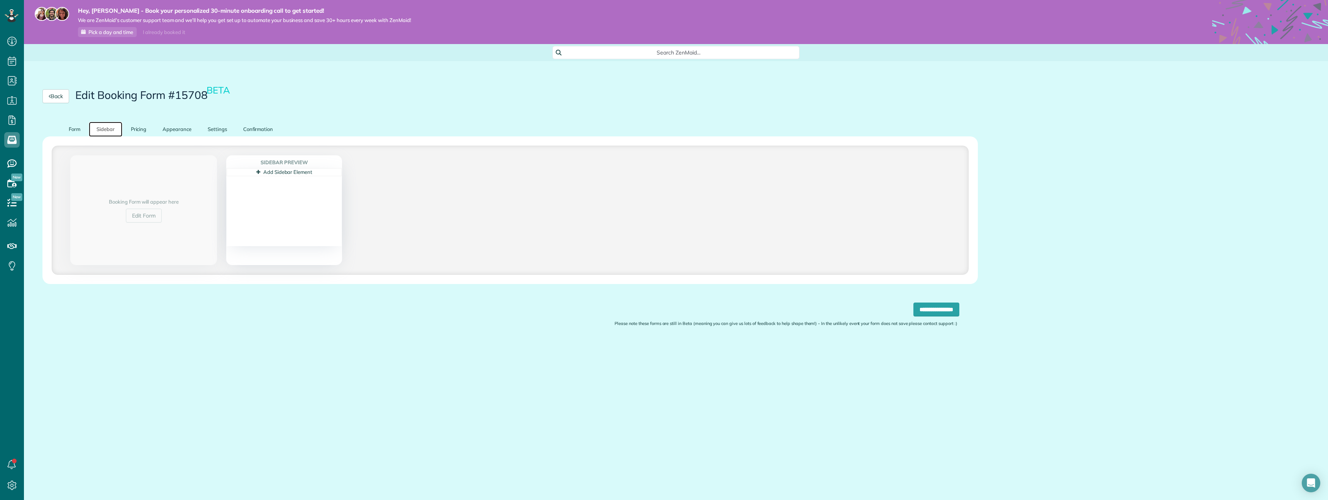
scroll to position [0, 0]
click at [140, 132] on link "Pricing" at bounding box center [138, 129] width 31 height 15
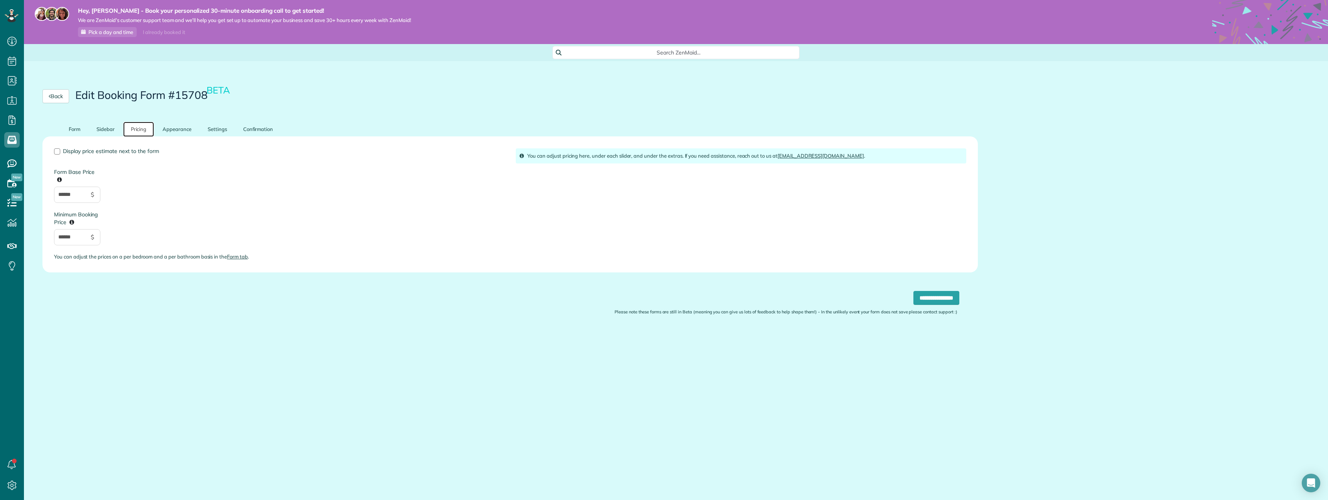
scroll to position [3, 3]
click at [943, 298] on input "**********" at bounding box center [937, 298] width 46 height 14
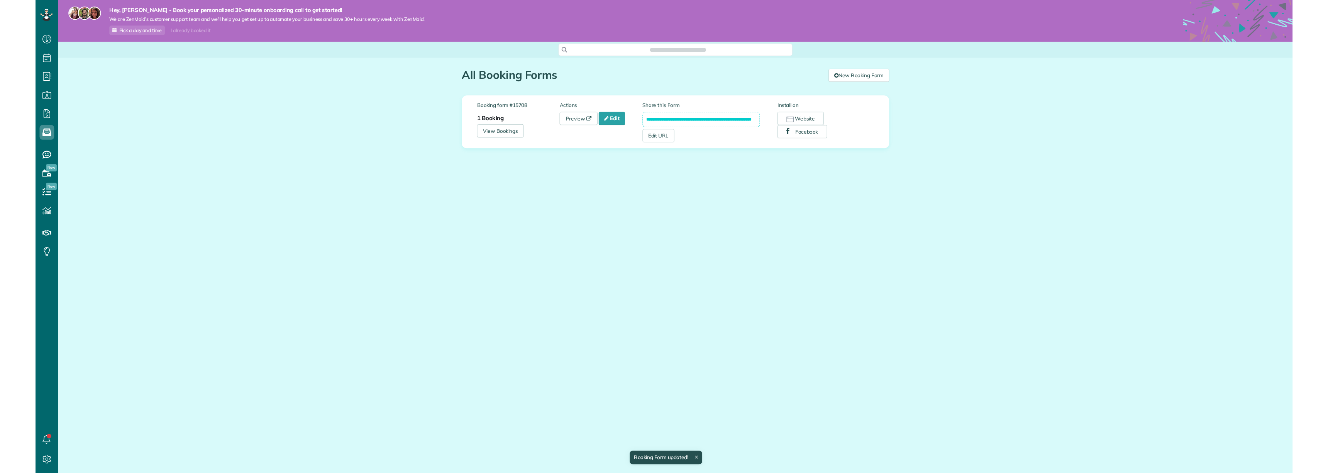
scroll to position [3, 3]
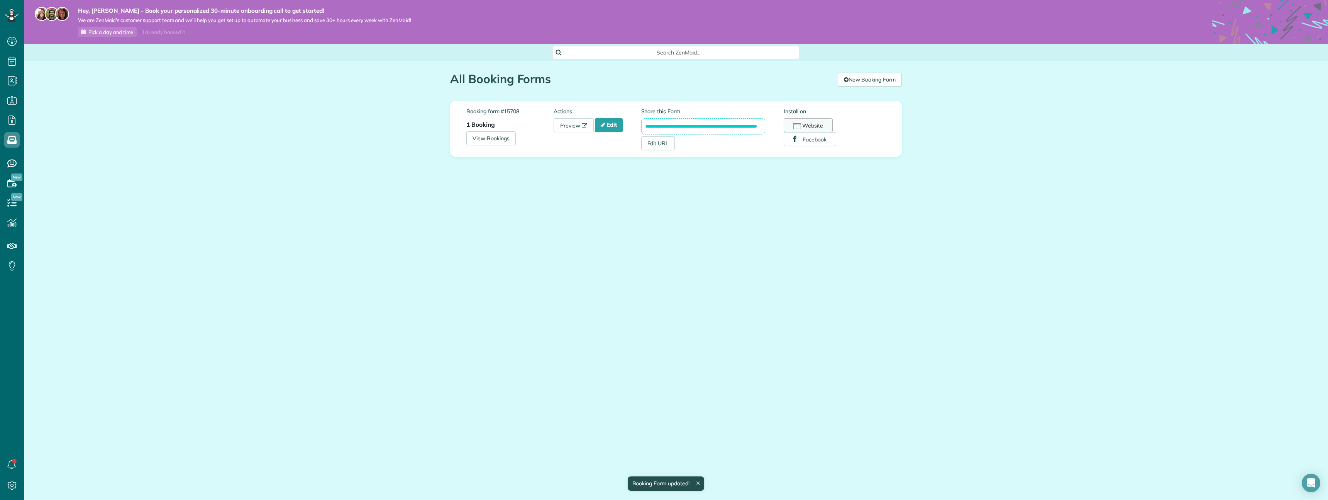
click at [800, 125] on icon "button" at bounding box center [798, 126] width 8 height 6
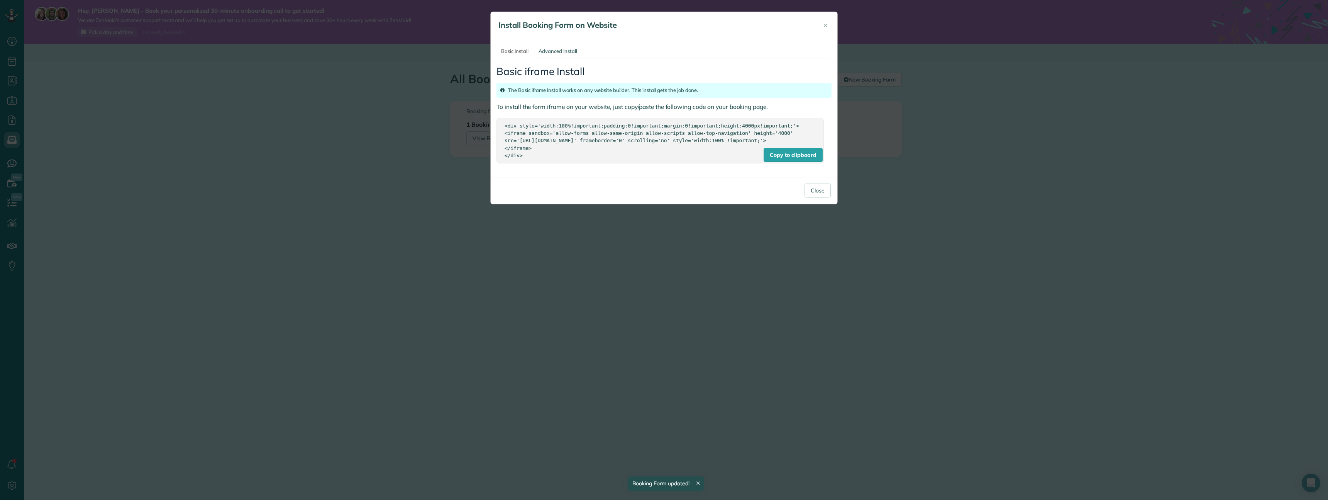
click at [662, 132] on div "<div style='width:100%!important;padding:0!important;margin:0!important;height:…" at bounding box center [660, 140] width 311 height 37
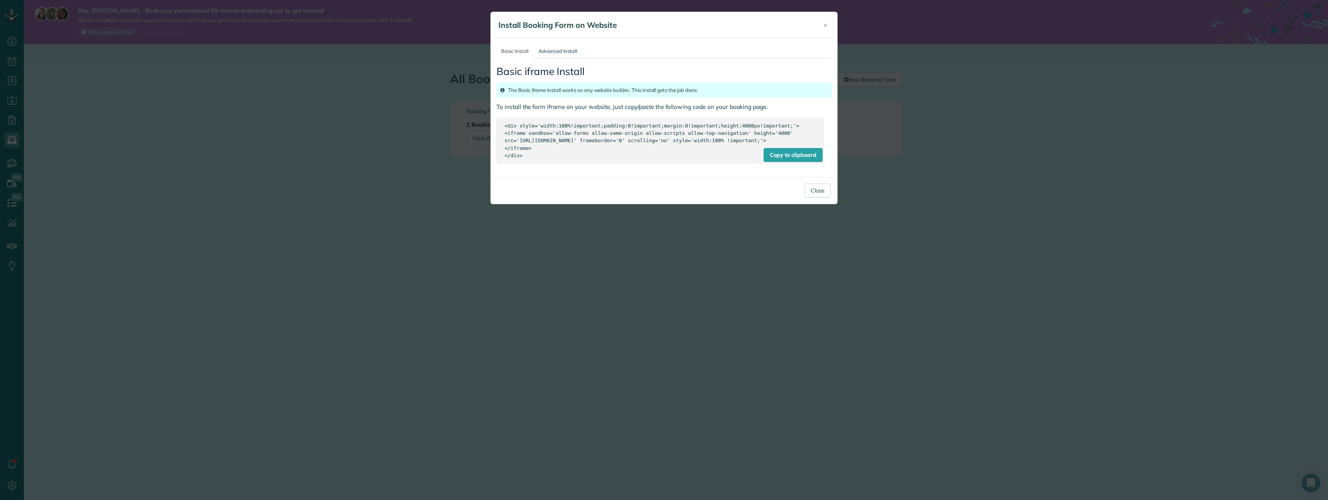
drag, startPoint x: 528, startPoint y: 164, endPoint x: 481, endPoint y: 114, distance: 69.1
click at [481, 117] on div "× Install Booking Form on Website Basic Install Advanced Install Basic iframe I…" at bounding box center [664, 250] width 1328 height 500
copy div "<div style='width:100%!important;padding:0!important;margin:0!important;height:…"
click at [570, 156] on div "<div style='width:100%!important;padding:0!important;margin:0!important;height:…" at bounding box center [660, 140] width 311 height 37
click at [564, 47] on link "Advanced Install" at bounding box center [558, 51] width 48 height 14
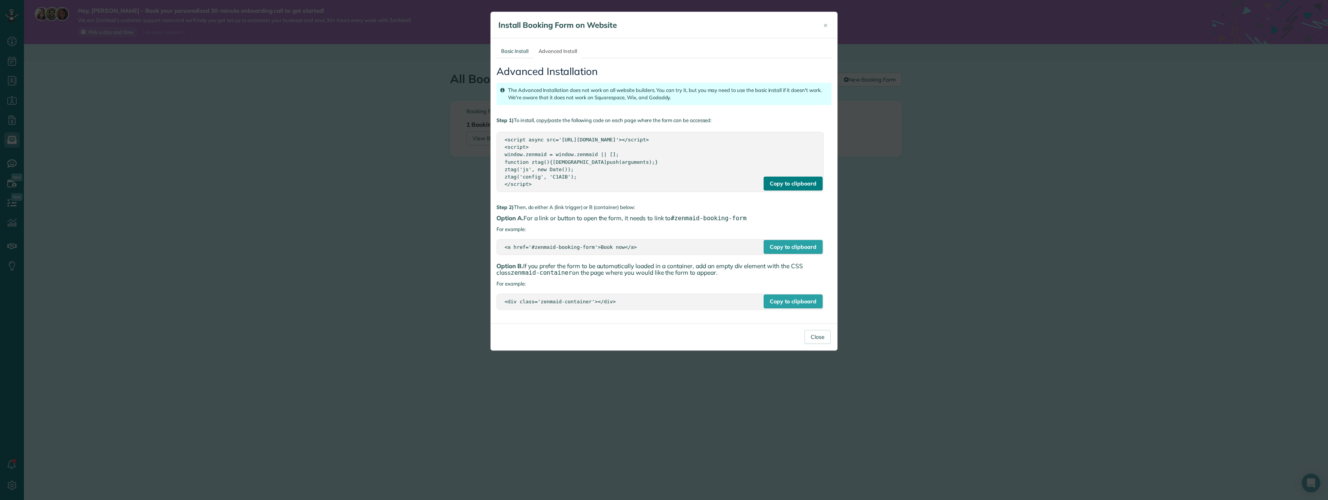
click at [782, 182] on div "Copy to clipboard" at bounding box center [793, 183] width 59 height 14
click at [566, 47] on link "Advanced Install" at bounding box center [558, 51] width 48 height 14
click at [568, 153] on div "<script async src='[URL][DOMAIN_NAME]'></script> <script> window.zenmaid = wind…" at bounding box center [660, 161] width 311 height 51
drag, startPoint x: 546, startPoint y: 187, endPoint x: 510, endPoint y: 126, distance: 70.7
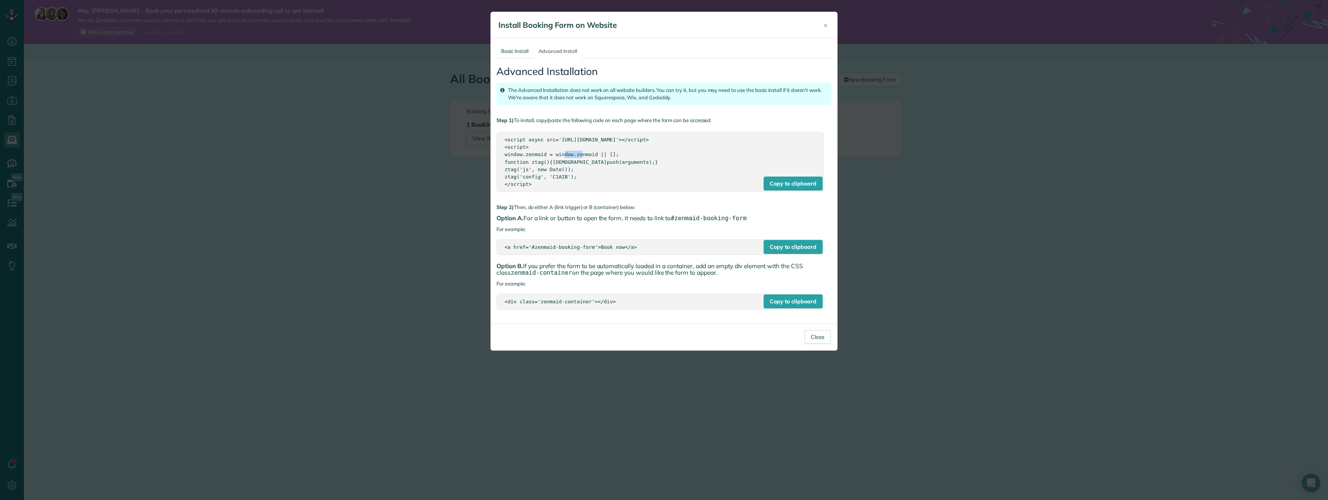
click at [504, 122] on div "Advanced Installation The Advanced Installation does not work on all website bu…" at bounding box center [664, 187] width 335 height 259
click at [802, 184] on div "Copy to clipboard" at bounding box center [793, 183] width 59 height 14
copy div "p 1) To install, copy/paste the following code on each page where the form can …"
click at [511, 53] on link "Basic Install" at bounding box center [515, 51] width 37 height 14
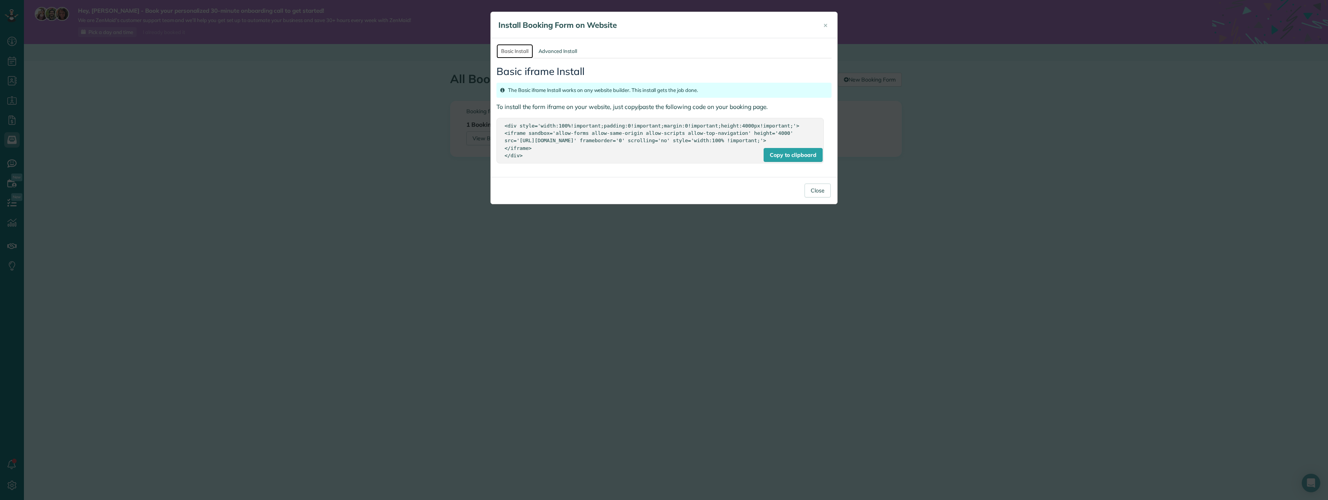
click at [511, 55] on link "Basic Install" at bounding box center [515, 51] width 37 height 14
click at [514, 51] on link "Basic Install" at bounding box center [515, 51] width 37 height 14
click at [813, 162] on div "Copy to clipboard" at bounding box center [793, 155] width 59 height 14
copy div "p 1) To install, copy/paste the following code on each page where the form can …"
click at [828, 24] on span "×" at bounding box center [826, 24] width 4 height 9
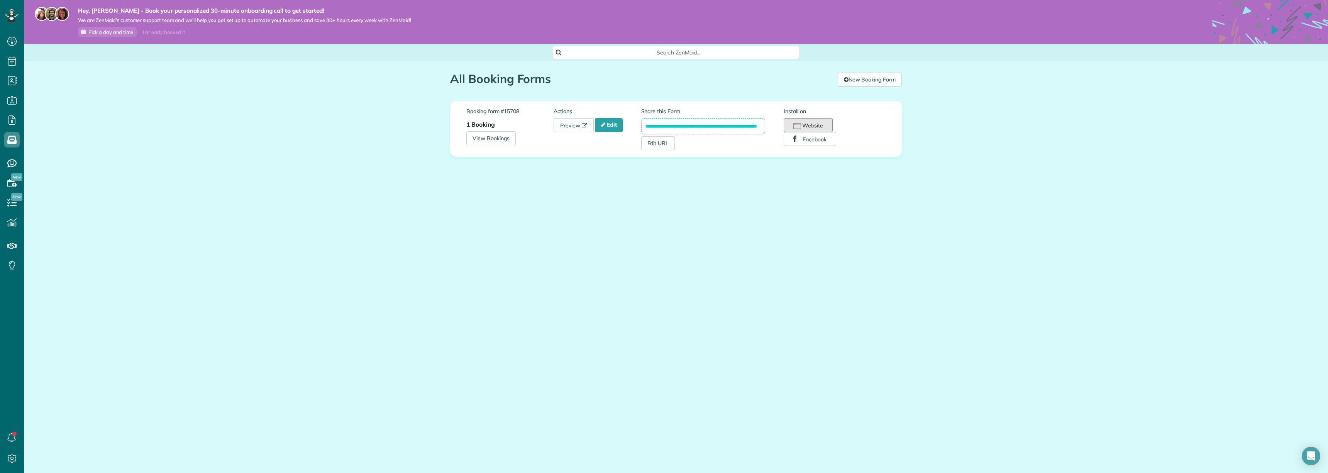
scroll to position [473, 24]
click at [817, 126] on button "Website" at bounding box center [808, 125] width 49 height 14
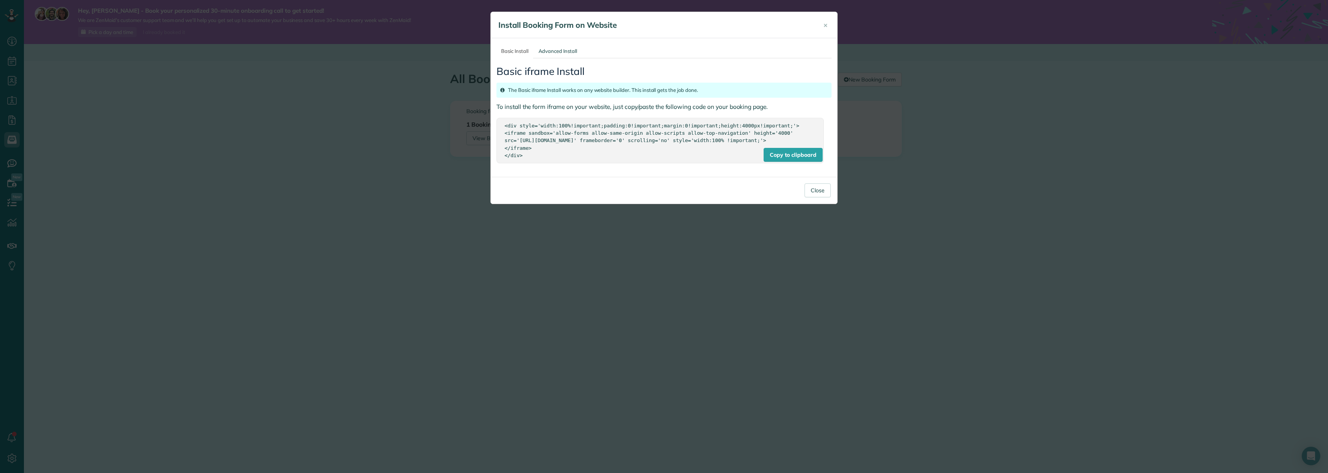
click at [747, 130] on div "<div style='width:100%!important;padding:0!important;margin:0!important;height:…" at bounding box center [660, 140] width 311 height 37
drag, startPoint x: 542, startPoint y: 164, endPoint x: 495, endPoint y: 107, distance: 73.8
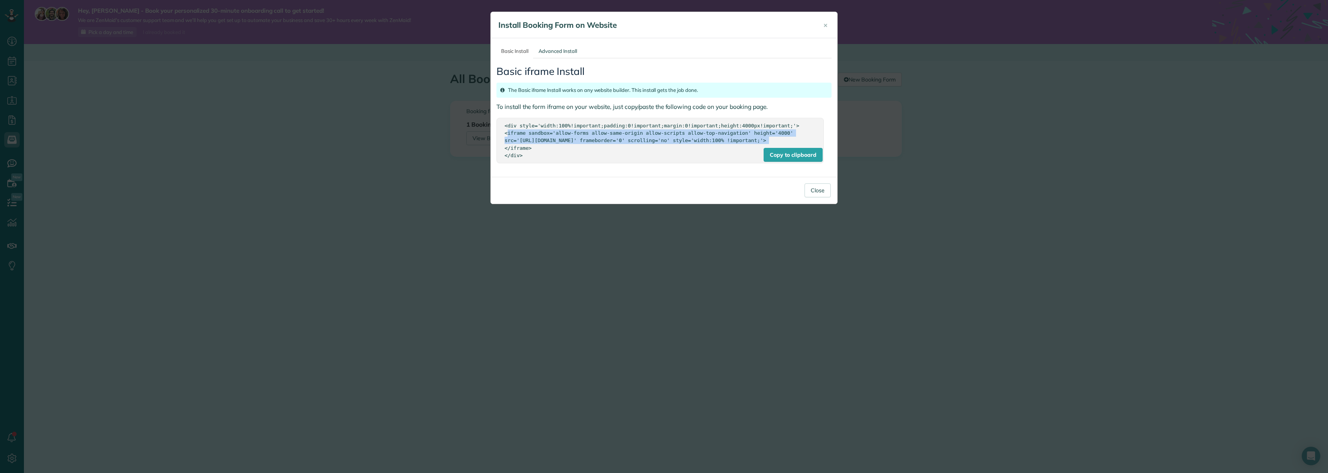
click at [495, 107] on div "Basic Install Advanced Install Basic iframe Install The Basic iframe Install wo…" at bounding box center [664, 107] width 347 height 139
copy div "To install the form iframe on your website, just copy/paste the following code …"
click at [567, 132] on div "<div style='width:100%!important;padding:0!important;margin:0!important;height:…" at bounding box center [660, 140] width 311 height 37
drag, startPoint x: 505, startPoint y: 126, endPoint x: 538, endPoint y: 165, distance: 51.5
click at [538, 159] on div "<div style='width:100%!important;padding:0!important;margin:0!important;height:…" at bounding box center [660, 140] width 311 height 37
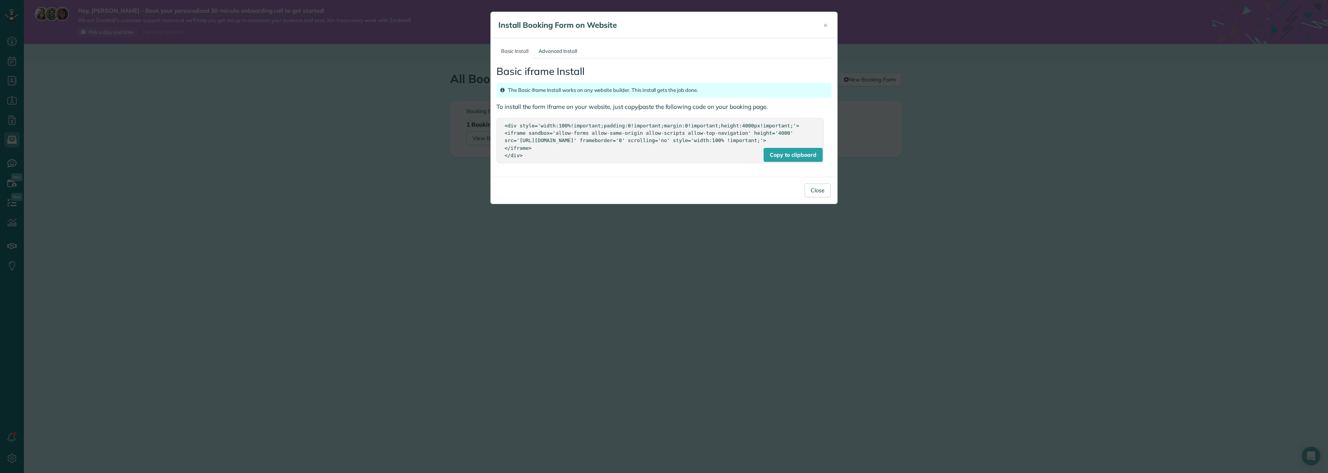
copy div "<div style='width:100%!important;padding:0!important;margin:0!important;height:…"
drag, startPoint x: 826, startPoint y: 24, endPoint x: 827, endPoint y: 28, distance: 4.7
click at [826, 24] on span "×" at bounding box center [826, 24] width 4 height 9
